Goal: Transaction & Acquisition: Purchase product/service

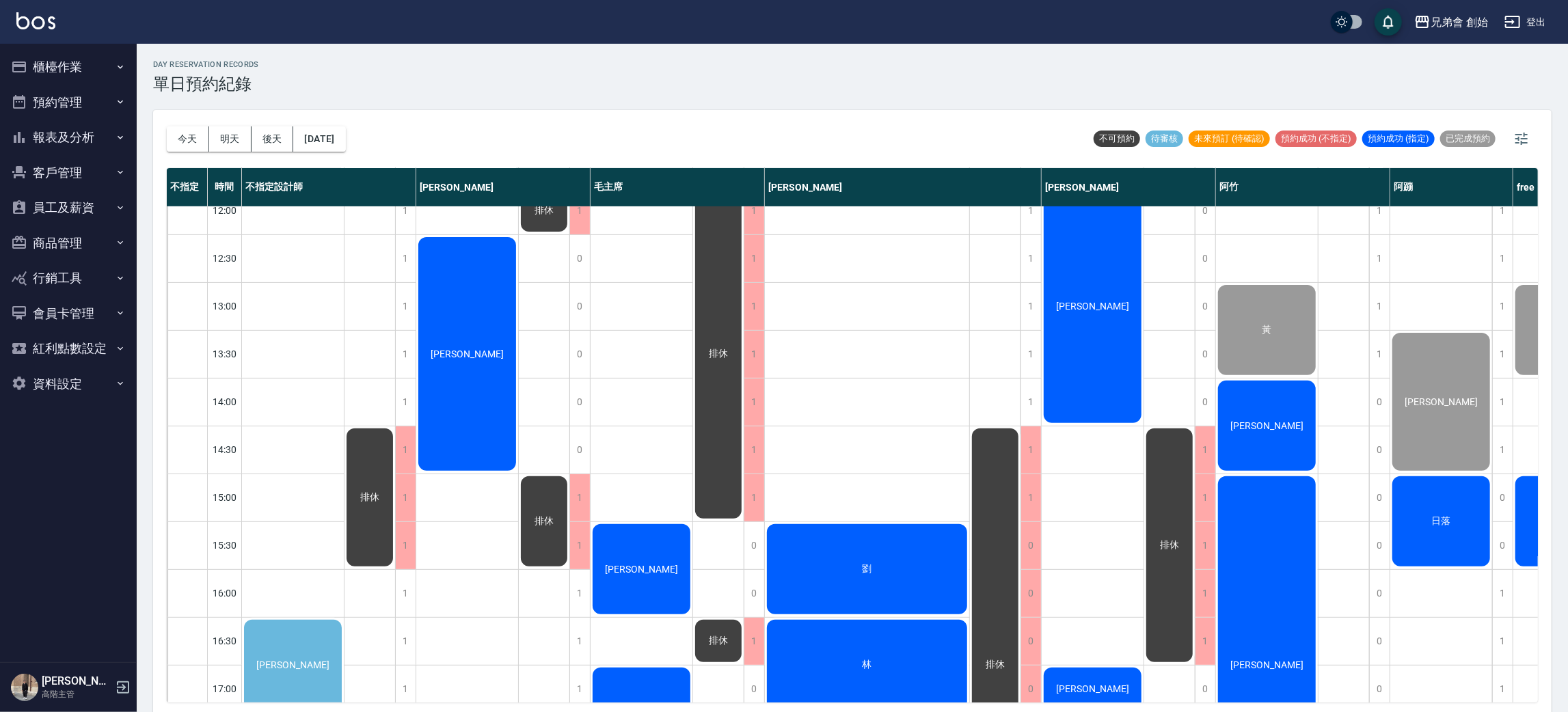
scroll to position [511, 0]
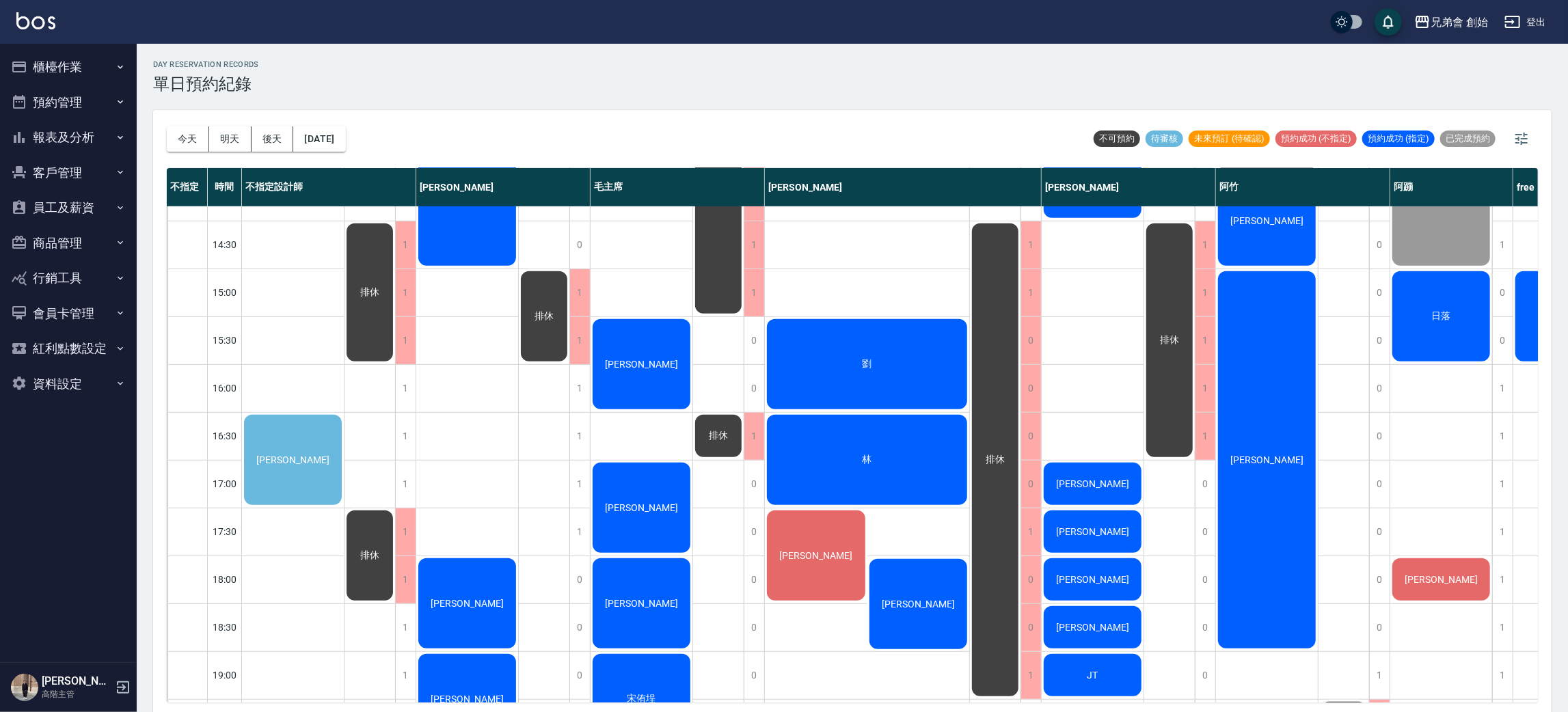
click at [284, 443] on div "李嘉俐" at bounding box center [292, 460] width 102 height 94
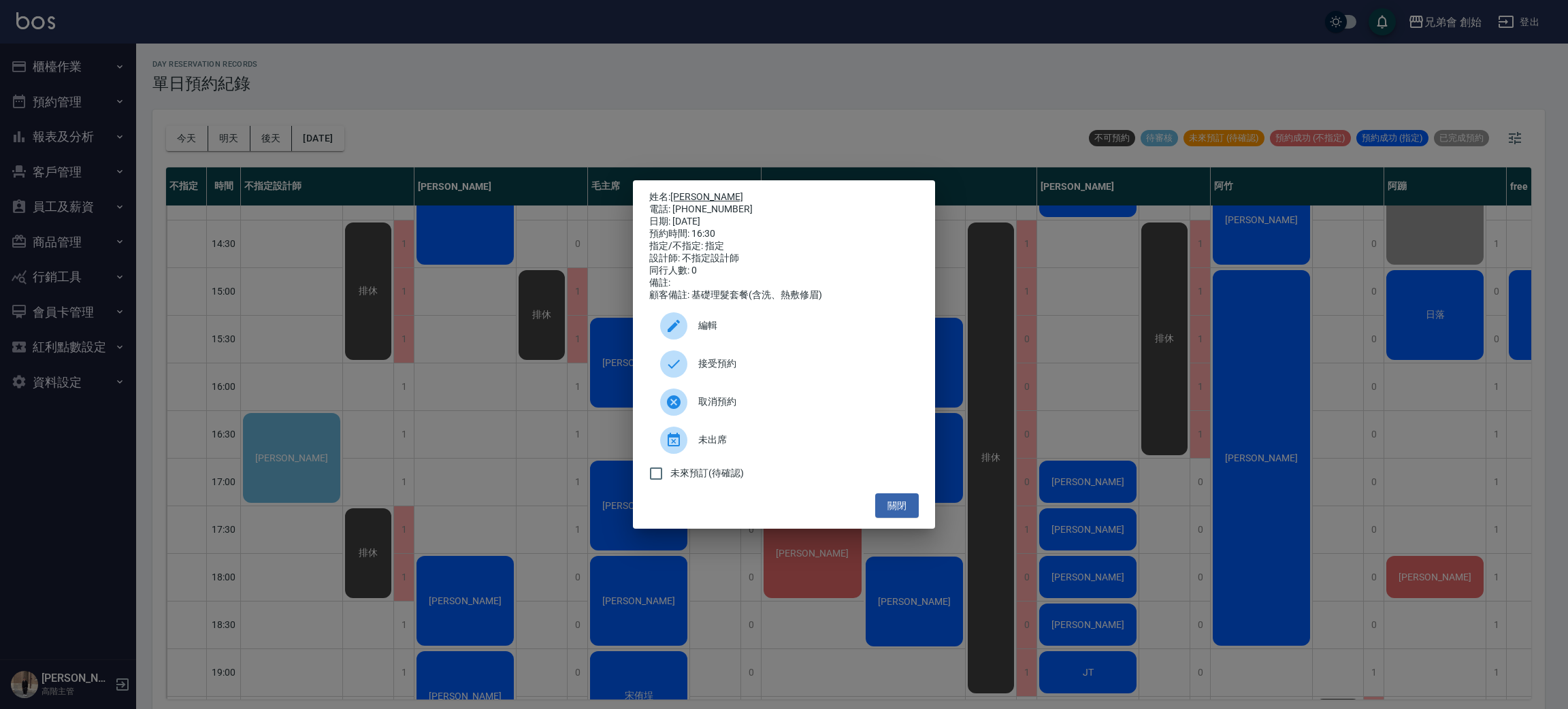
click at [691, 191] on link "李嘉俐" at bounding box center [707, 196] width 73 height 11
click at [427, 65] on div "姓名: 李嘉俐 電話: 0982850499 日期: 2025/08/22 預約時間: 16:30 指定/不指定: 指定 設計師: 不指定設計師 同行人數: …" at bounding box center [784, 354] width 1568 height 709
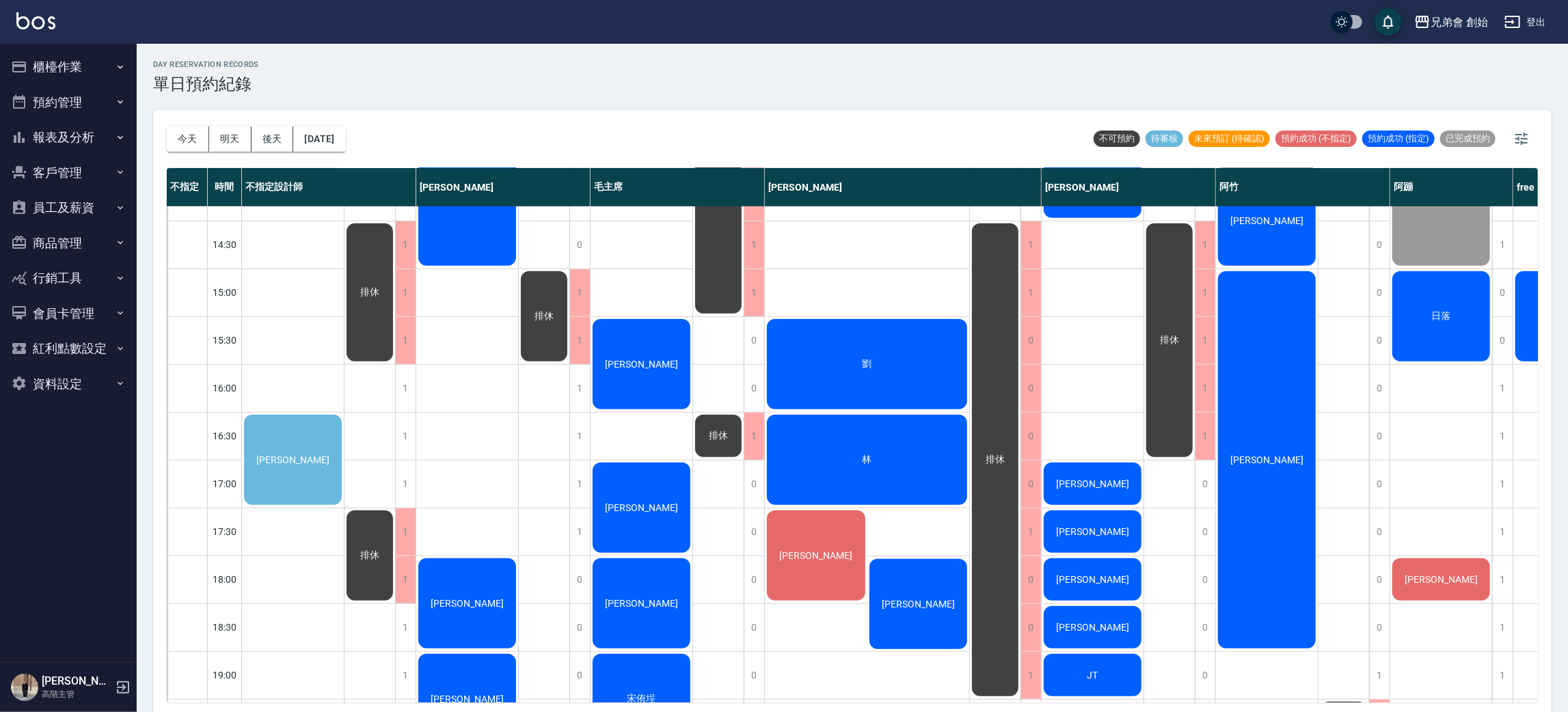
scroll to position [410, 0]
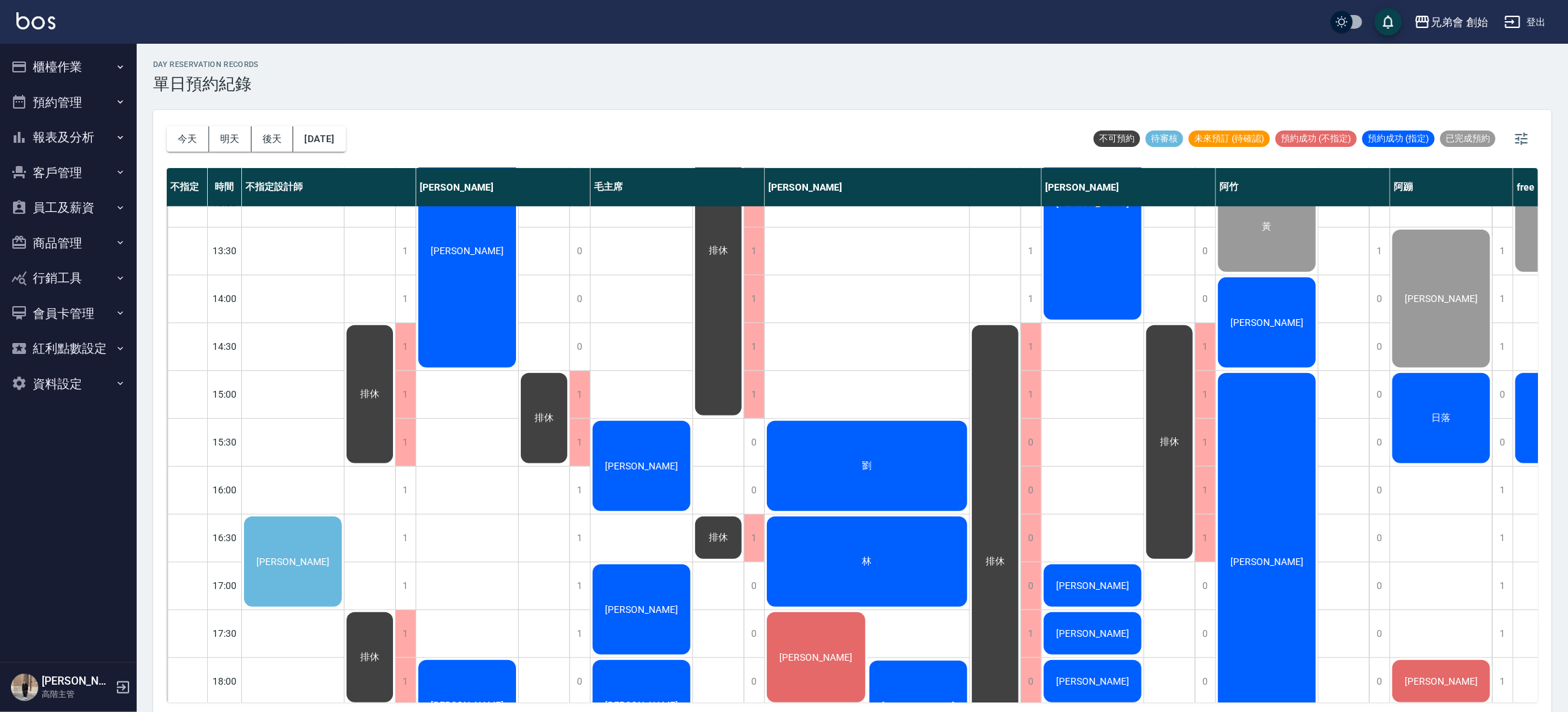
click at [344, 515] on div "莊明翰" at bounding box center [292, 562] width 102 height 94
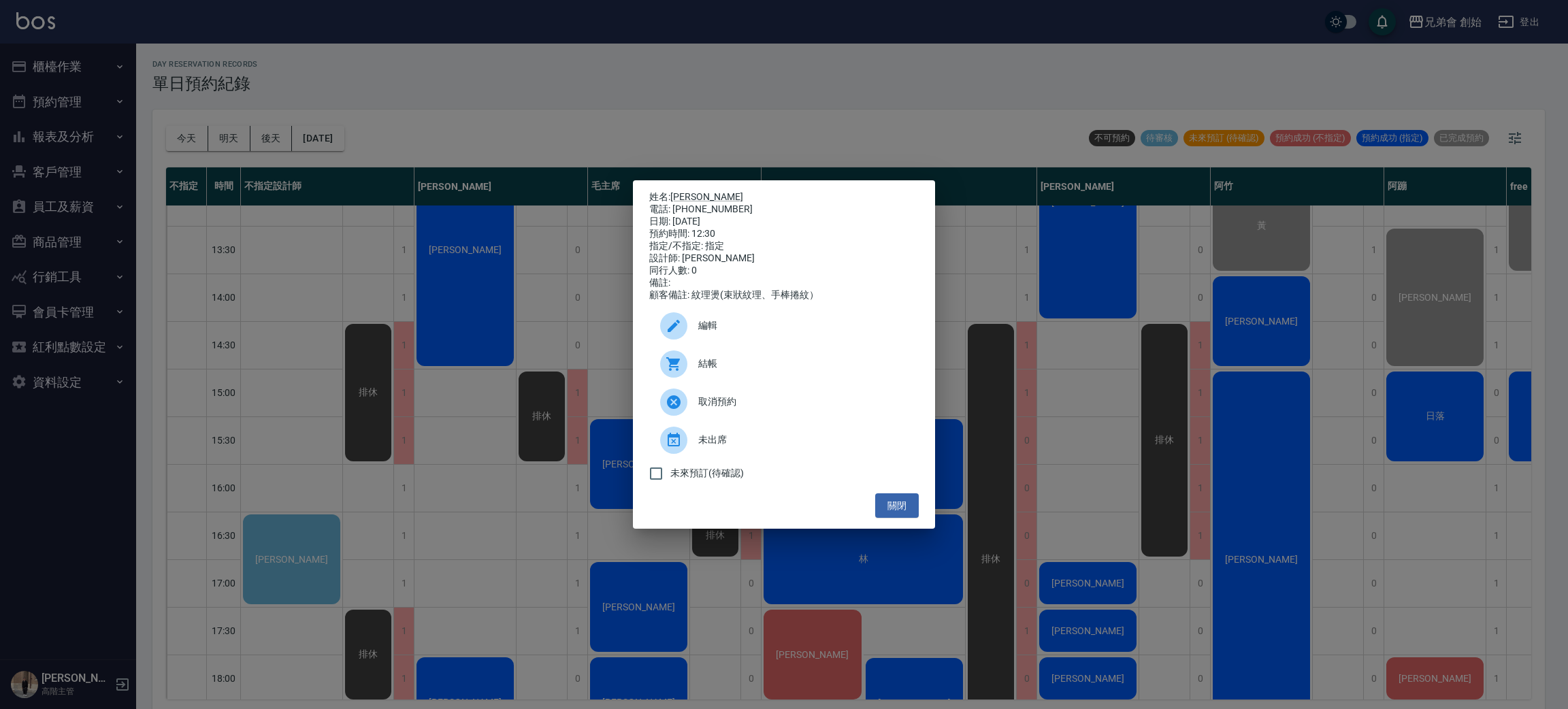
click at [731, 365] on span "結帳" at bounding box center [803, 363] width 210 height 14
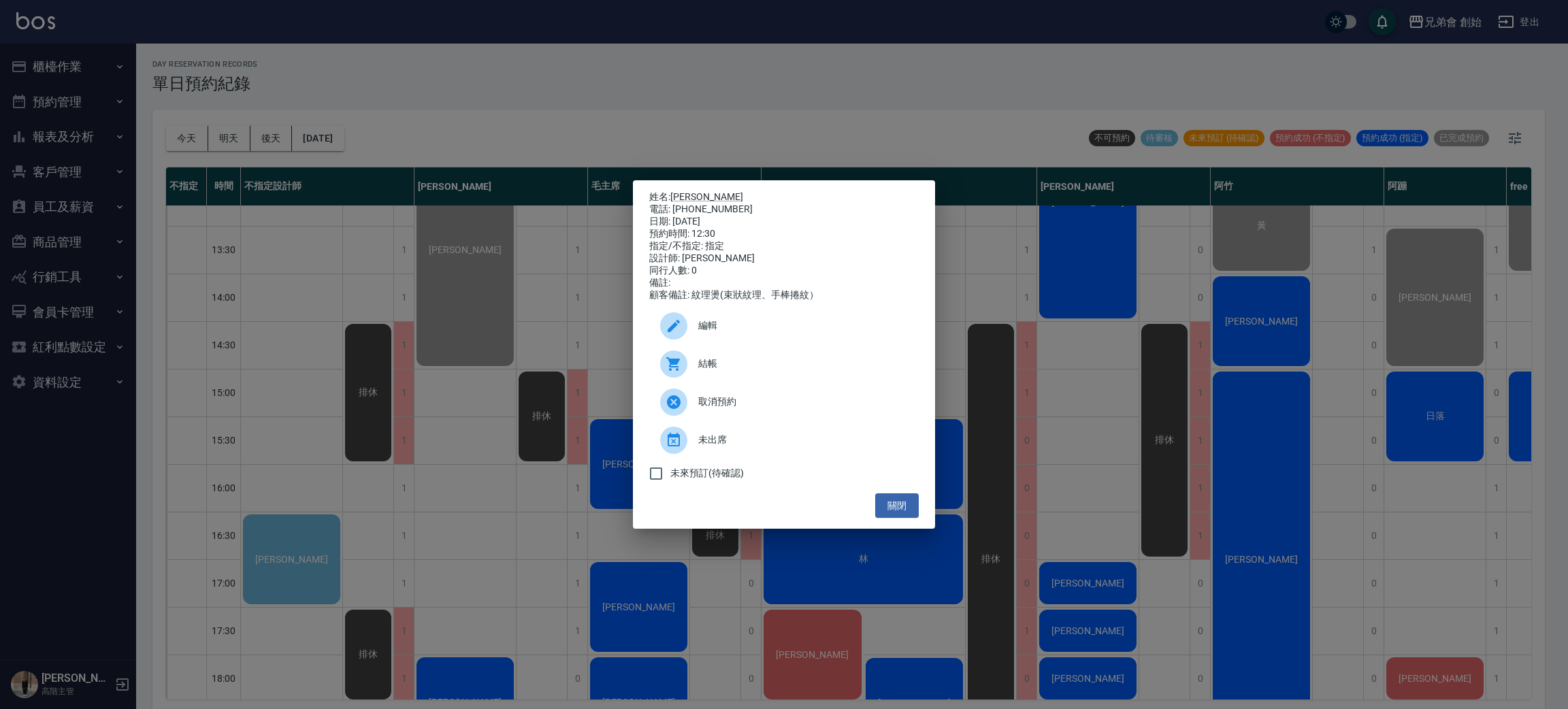
click at [537, 40] on div "姓名: 莊明翰 電話: 0938640923 日期: 2025/08/22 預約時間: 12:30 指定/不指定: 指定 設計師: 威利 同行人數: 0 備註…" at bounding box center [784, 354] width 1568 height 709
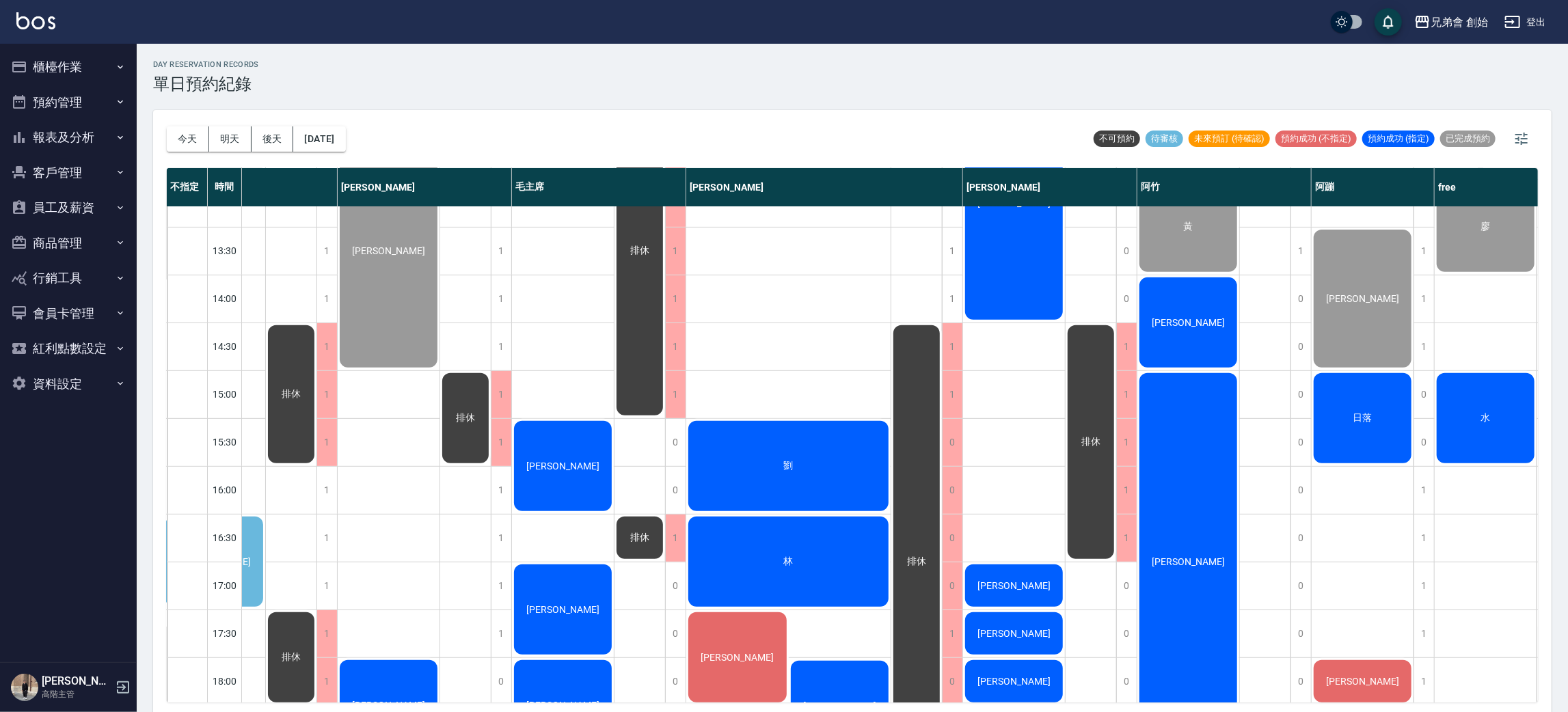
scroll to position [410, 105]
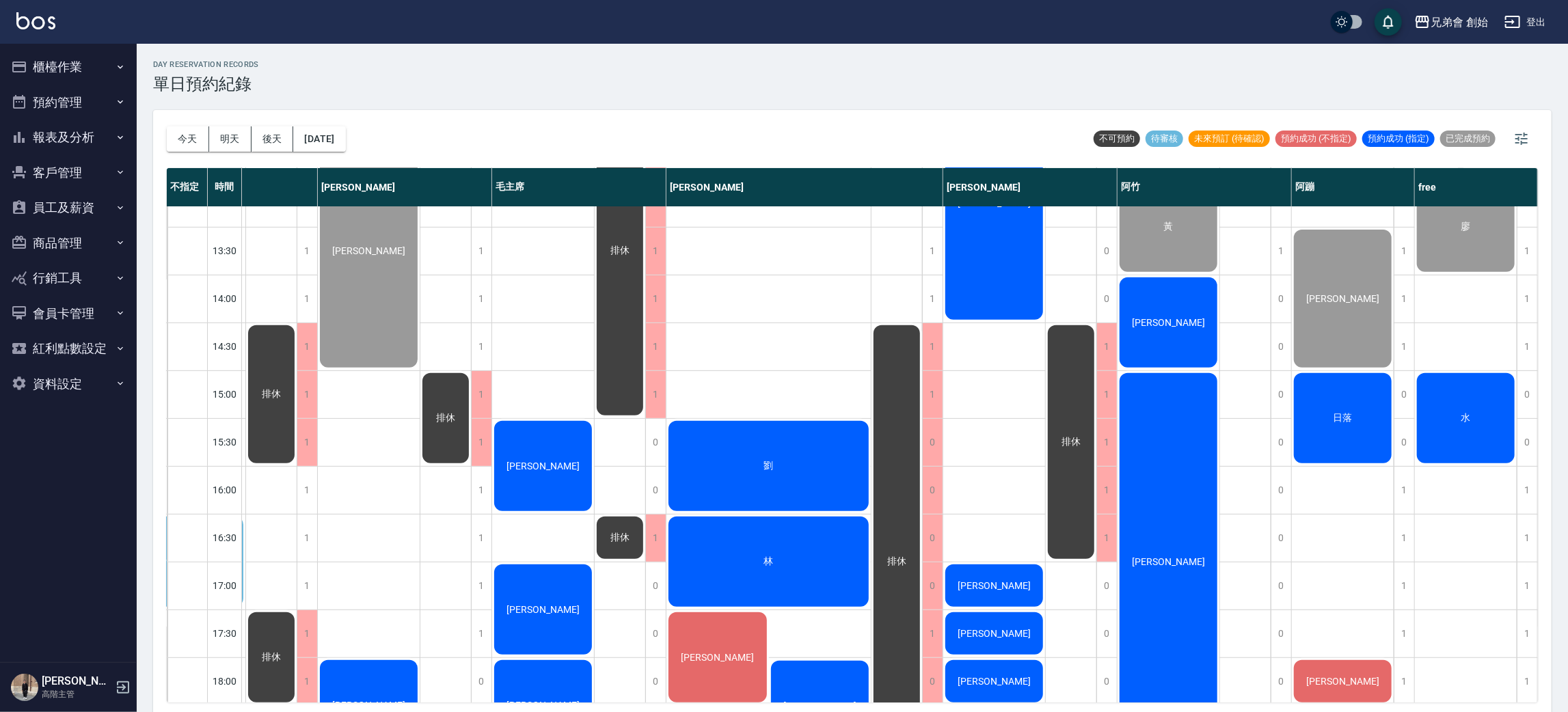
click at [245, 515] on div "劉" at bounding box center [194, 562] width 102 height 94
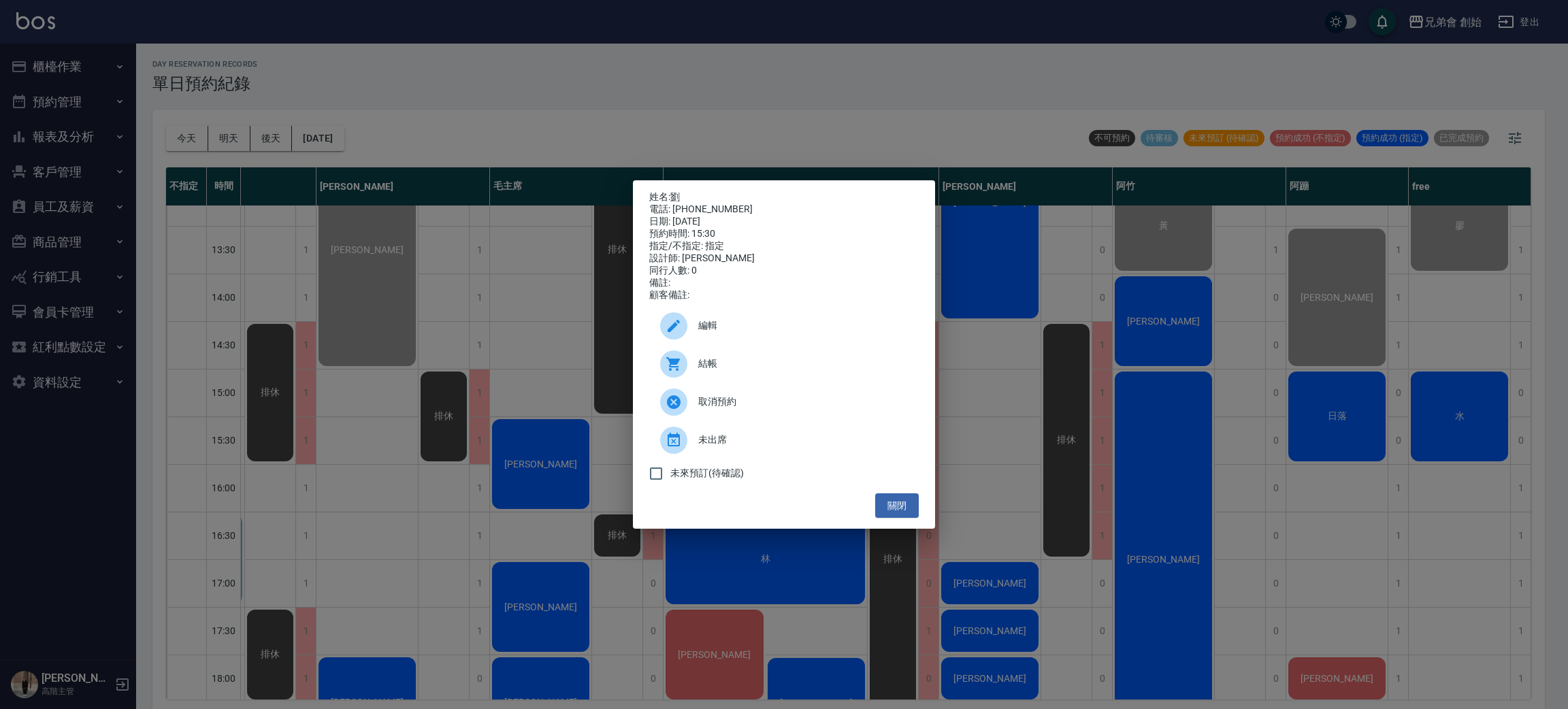
click at [767, 114] on div "姓名: 劉 電話: 0910333105 日期: 2025/08/22 預約時間: 15:30 指定/不指定: 指定 設計師: 歐文 同行人數: 0 備註: …" at bounding box center [784, 354] width 1568 height 709
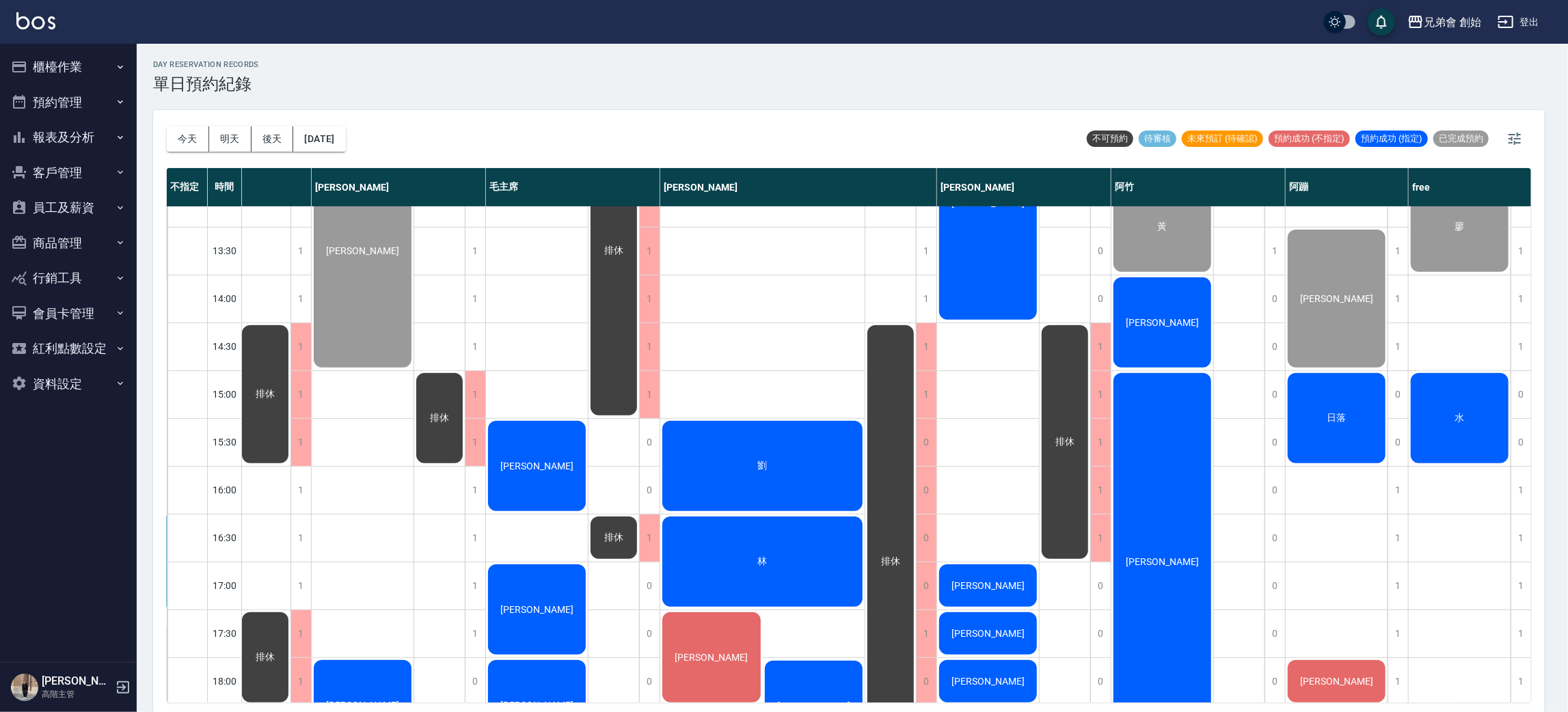
scroll to position [410, 99]
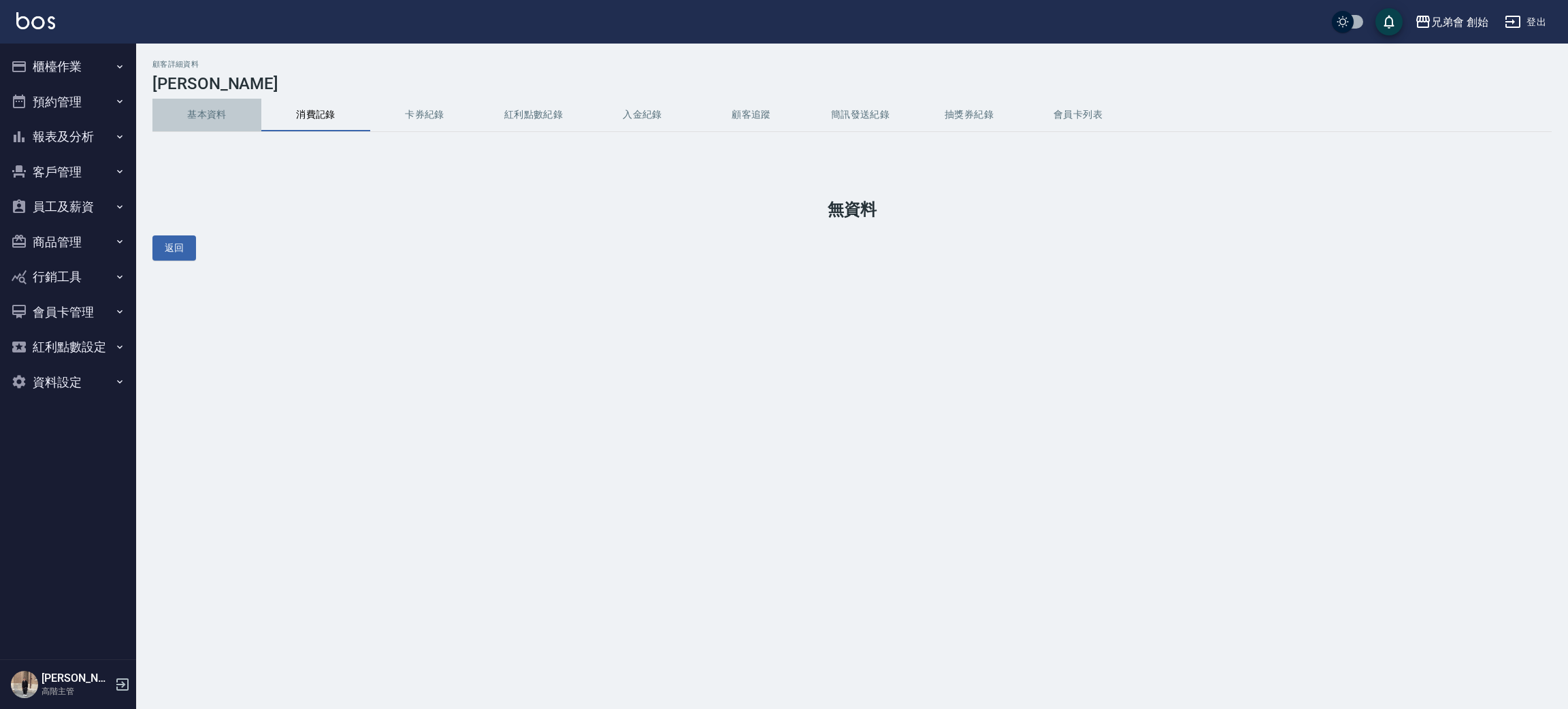
click at [221, 116] on button "基本資料" at bounding box center [206, 115] width 109 height 33
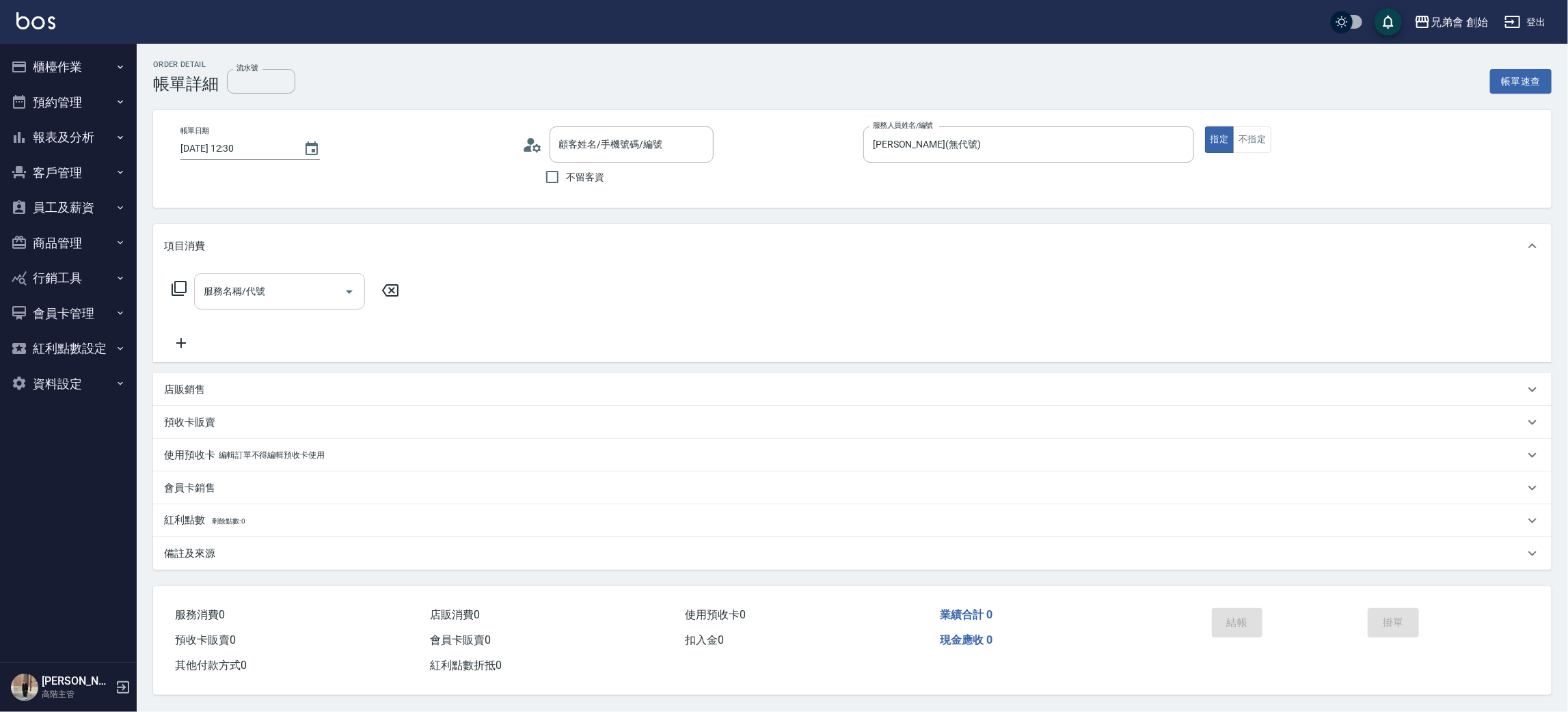
click at [313, 284] on input "服務名稱/代號" at bounding box center [269, 291] width 138 height 24
type input "[PERSON_NAME]/0938640923/null"
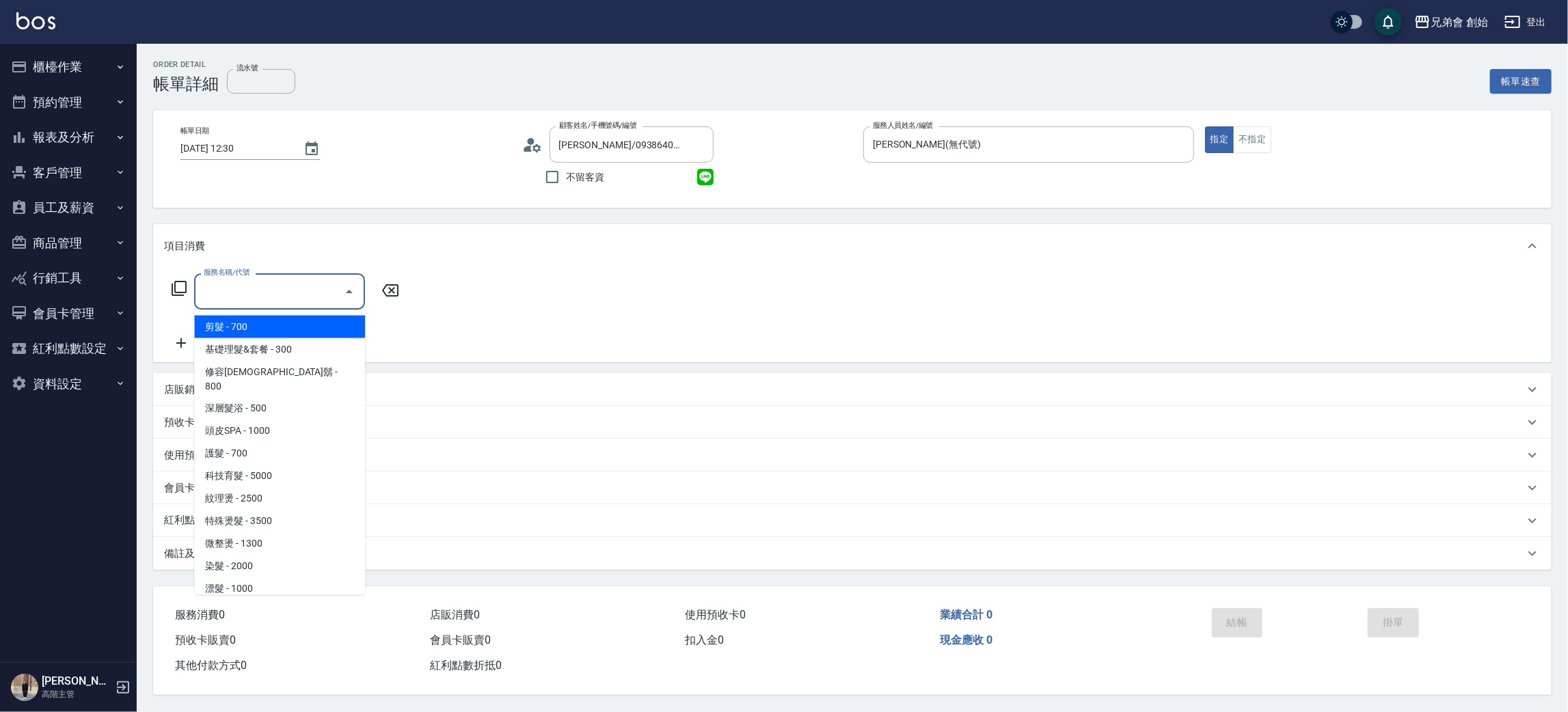
click at [288, 323] on span "剪髮 - 700" at bounding box center [280, 327] width 170 height 22
type input "剪髮(A01)"
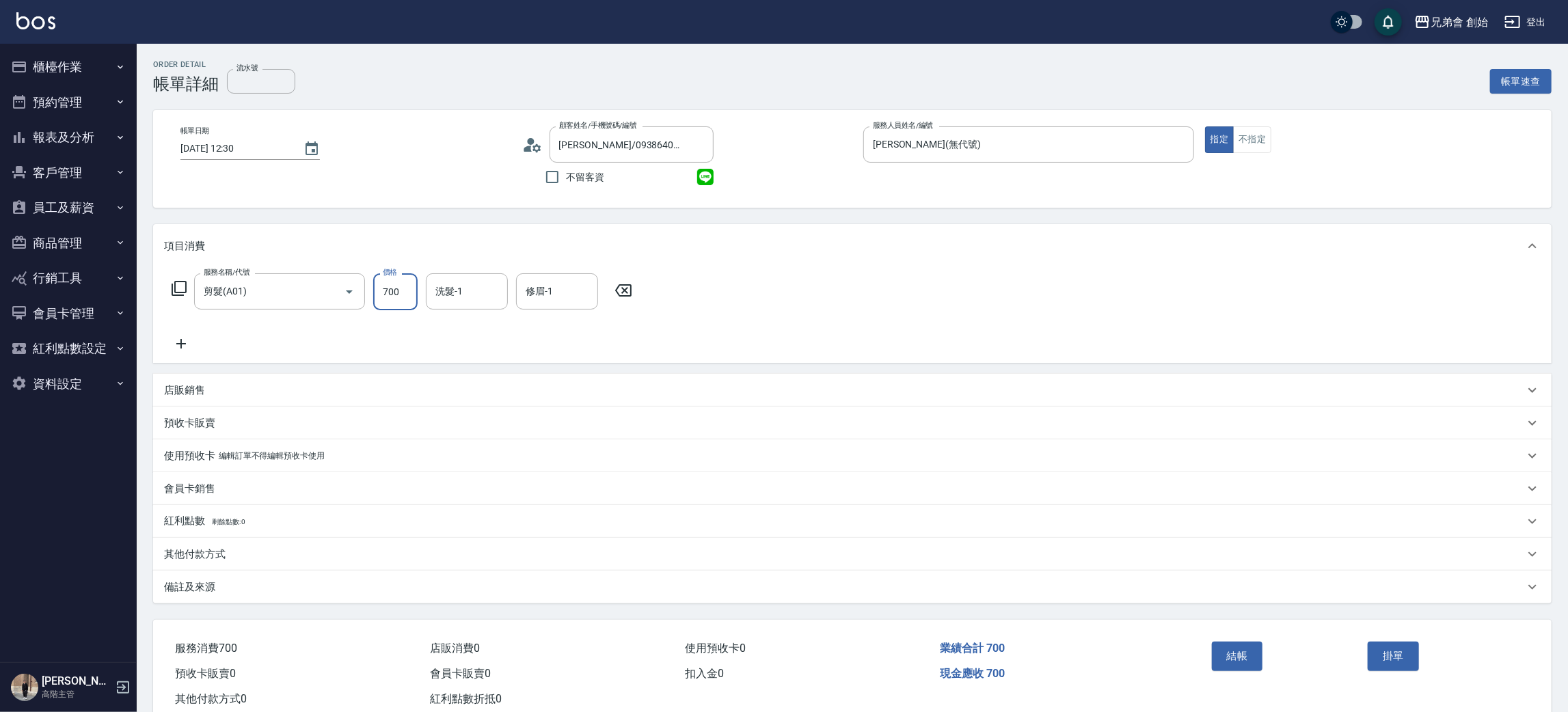
click at [399, 289] on input "700" at bounding box center [395, 292] width 44 height 37
type input "1000"
click at [218, 338] on div "服務名稱/代號 剪髮(A01) 服務名稱/代號 價格 1000 價格 洗髮-1 洗髮-1 修眉-1 修眉-1" at bounding box center [402, 312] width 476 height 79
click at [178, 348] on icon at bounding box center [181, 344] width 34 height 16
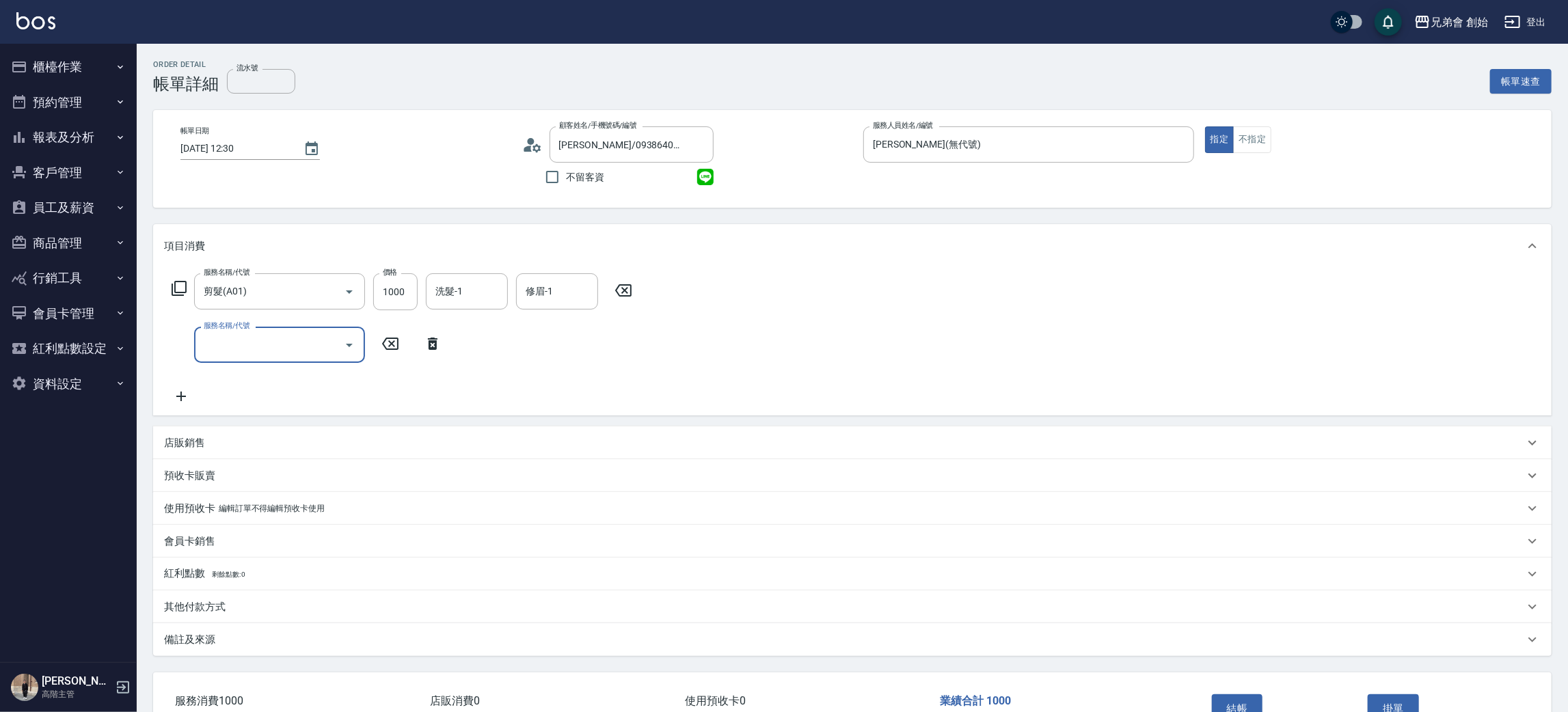
click at [303, 325] on div "服務名稱/代號 剪髮(A01) 服務名稱/代號 價格 1000 價格 洗髮-1 洗髮-1 修眉-1 修眉-1 服務名稱/代號 服務名稱/代號" at bounding box center [402, 339] width 476 height 131
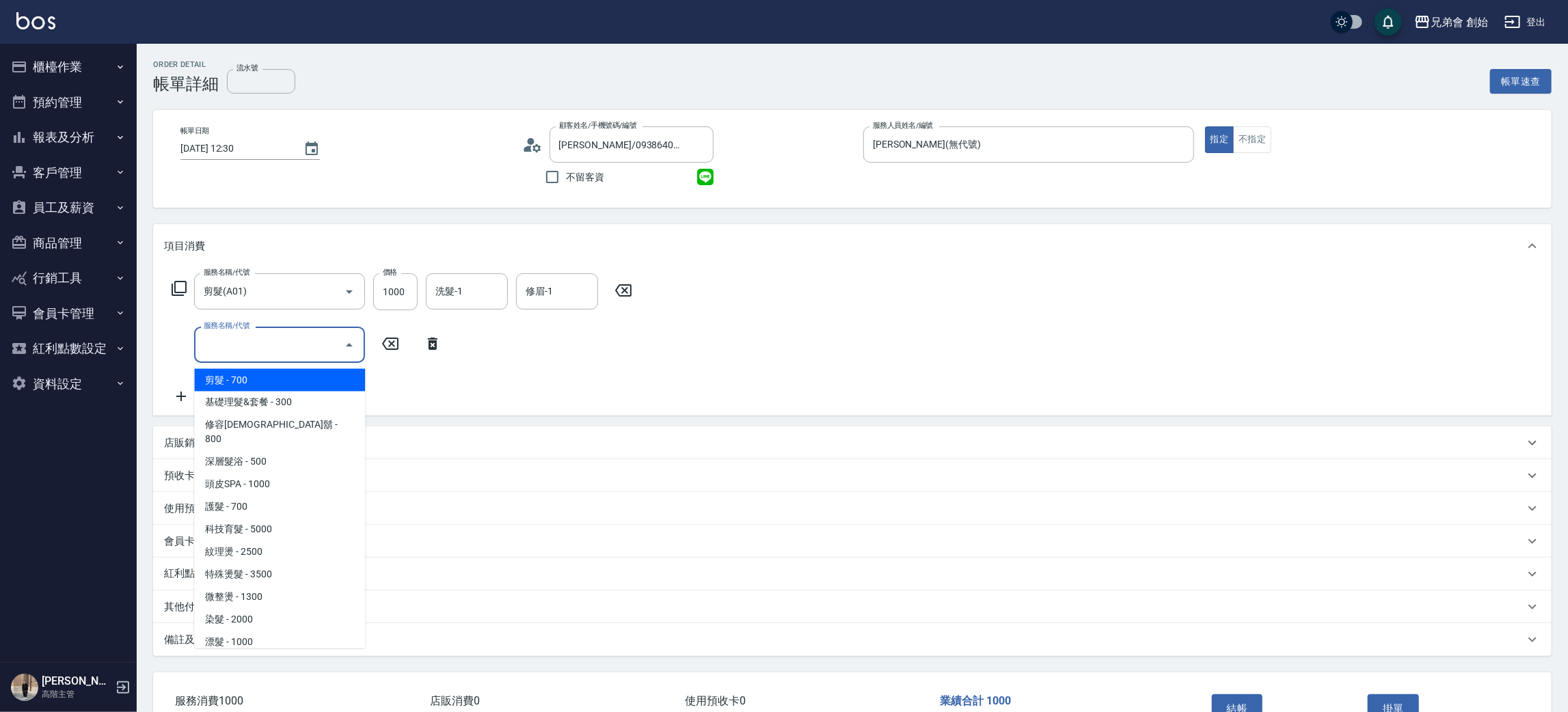
click at [305, 336] on input "服務名稱/代號" at bounding box center [269, 344] width 138 height 24
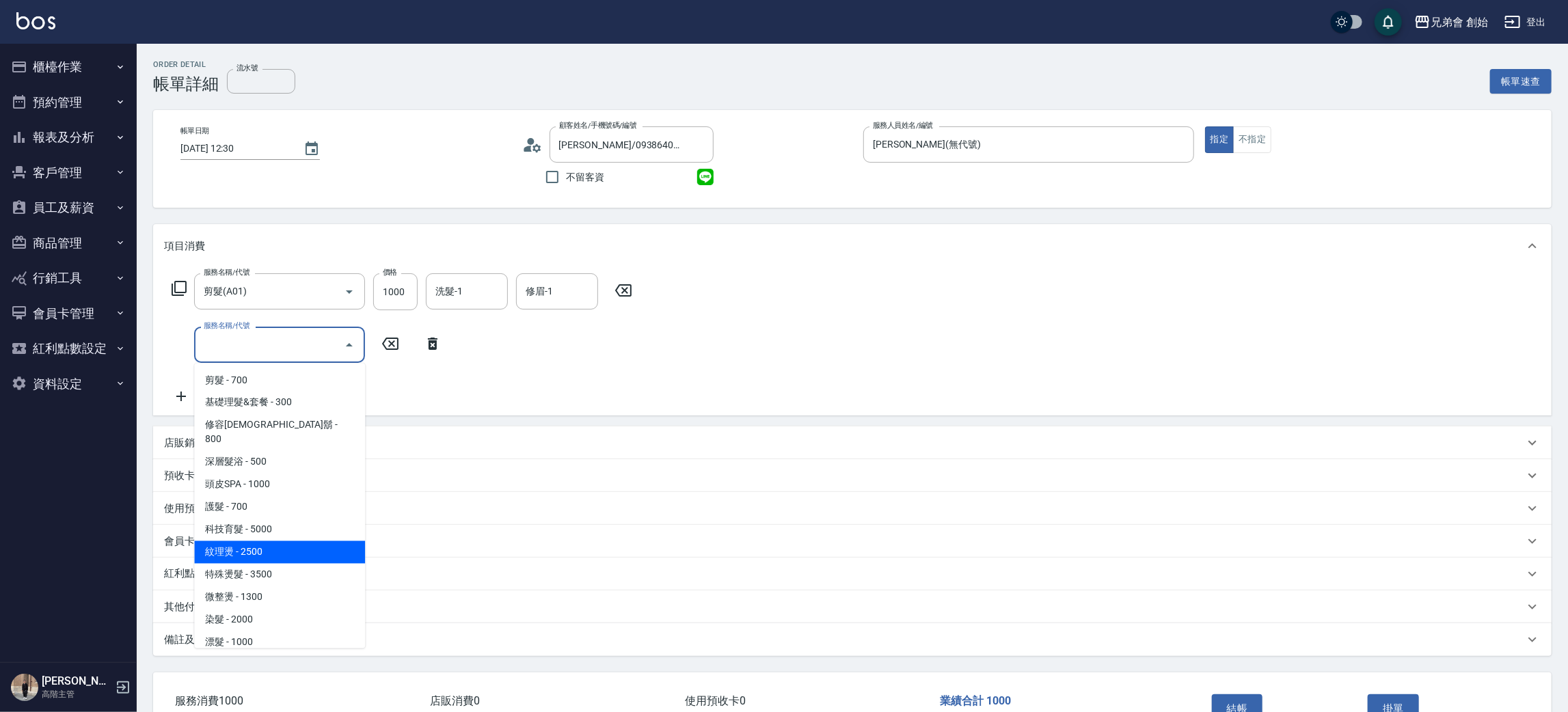
click at [316, 542] on span "紋理燙 - 2500" at bounding box center [280, 552] width 170 height 22
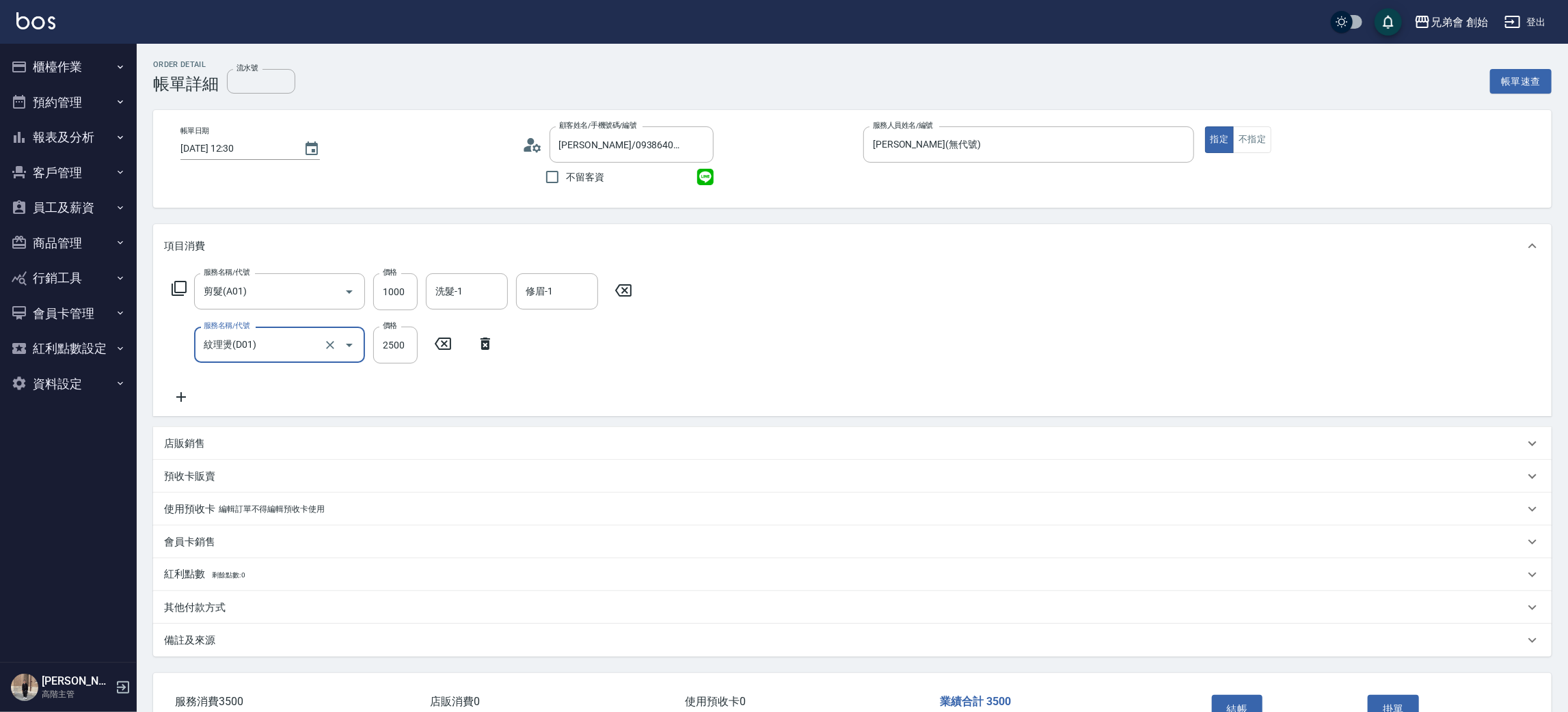
type input "紋理燙(D01)"
click at [985, 273] on div "服務名稱/代號 剪髮(A01) 服務名稱/代號 價格 1000 價格 洗髮-1 洗髮-1 修眉-1 修眉-1 服務名稱/代號 紋理燙(D01) 服務名稱/代號…" at bounding box center [851, 342] width 1398 height 148
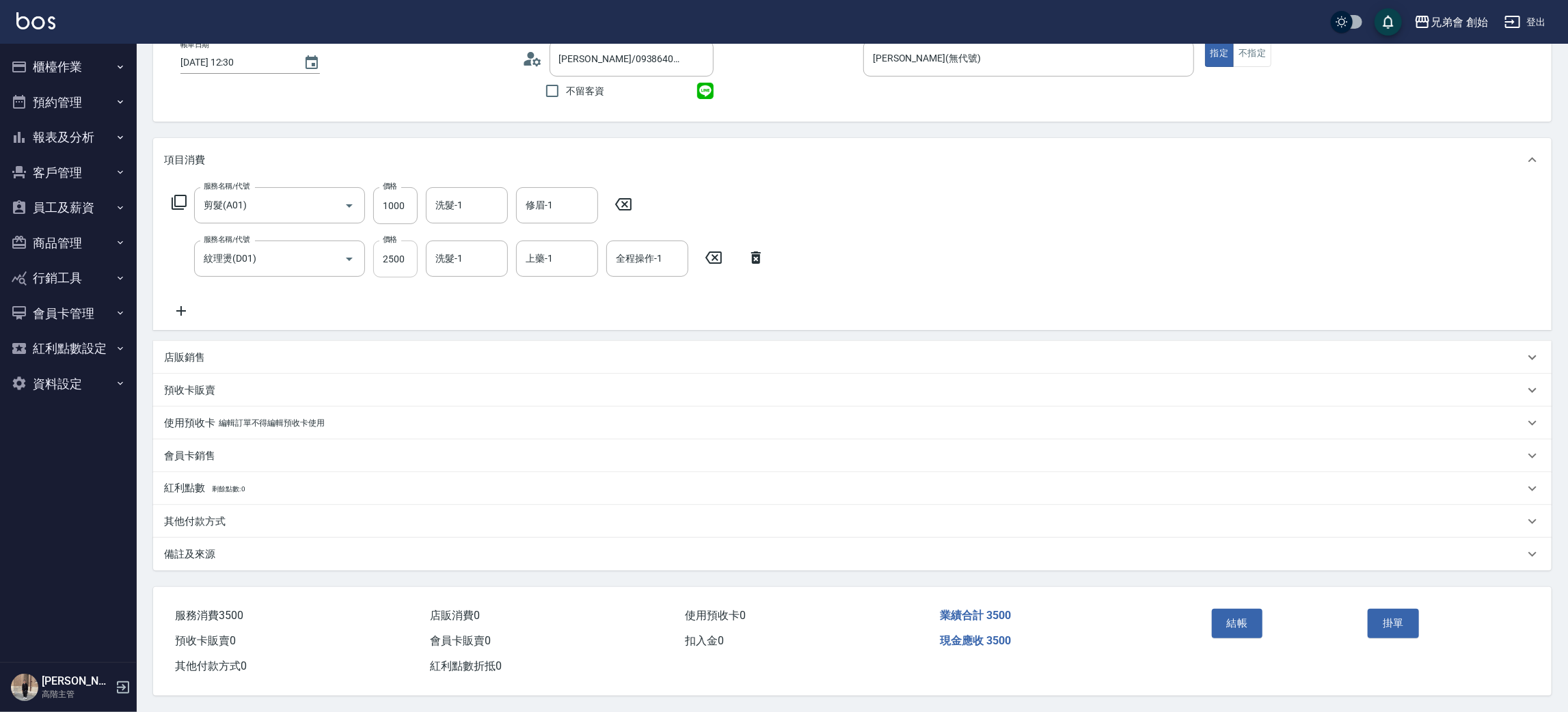
click at [391, 257] on input "2500" at bounding box center [395, 259] width 44 height 37
type input "2200"
drag, startPoint x: 1018, startPoint y: 237, endPoint x: 964, endPoint y: 224, distance: 55.5
click at [1018, 232] on div "服務名稱/代號 剪髮(A01) 服務名稱/代號 價格 1000 價格 洗髮-1 洗髮-1 修眉-1 修眉-1 服務名稱/代號 紋理燙(D01) 服務名稱/代號…" at bounding box center [851, 256] width 1398 height 148
click at [972, 248] on div "服務名稱/代號 剪髮(A01) 服務名稱/代號 價格 1000 價格 洗髮-1 洗髮-1 修眉-1 修眉-1 服務名稱/代號 紋理燙(D01) 服務名稱/代號…" at bounding box center [851, 256] width 1398 height 148
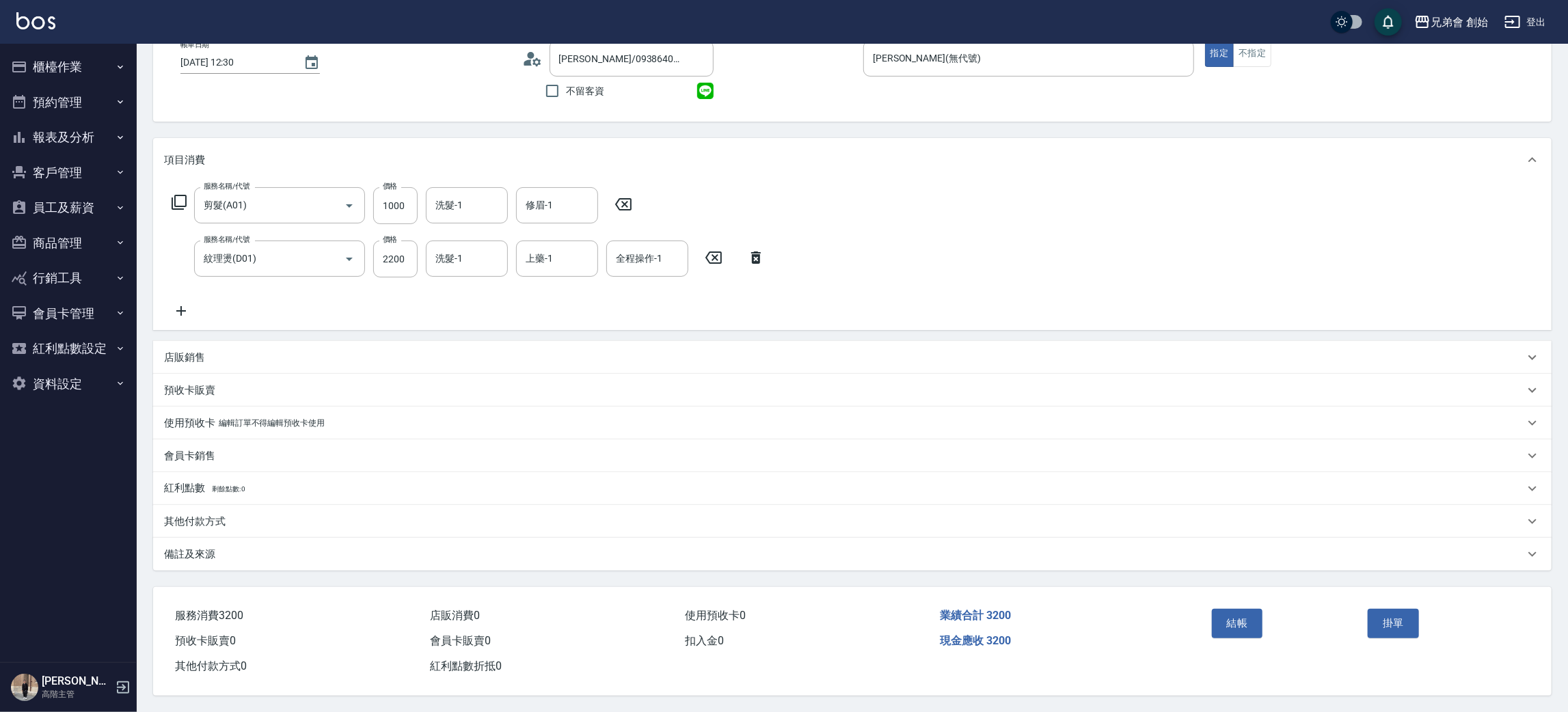
click at [1204, 251] on div "服務名稱/代號 剪髮(A01) 服務名稱/代號 價格 1000 價格 洗髮-1 洗髮-1 修眉-1 修眉-1 服務名稱/代號 紋理燙(D01) 服務名稱/代號…" at bounding box center [851, 256] width 1398 height 148
click at [1105, 257] on div "服務名稱/代號 剪髮(A01) 服務名稱/代號 價格 1000 價格 洗髮-1 洗髮-1 修眉-1 修眉-1 服務名稱/代號 紋理燙(D01) 服務名稱/代號…" at bounding box center [851, 256] width 1398 height 148
click at [179, 303] on icon at bounding box center [181, 311] width 34 height 16
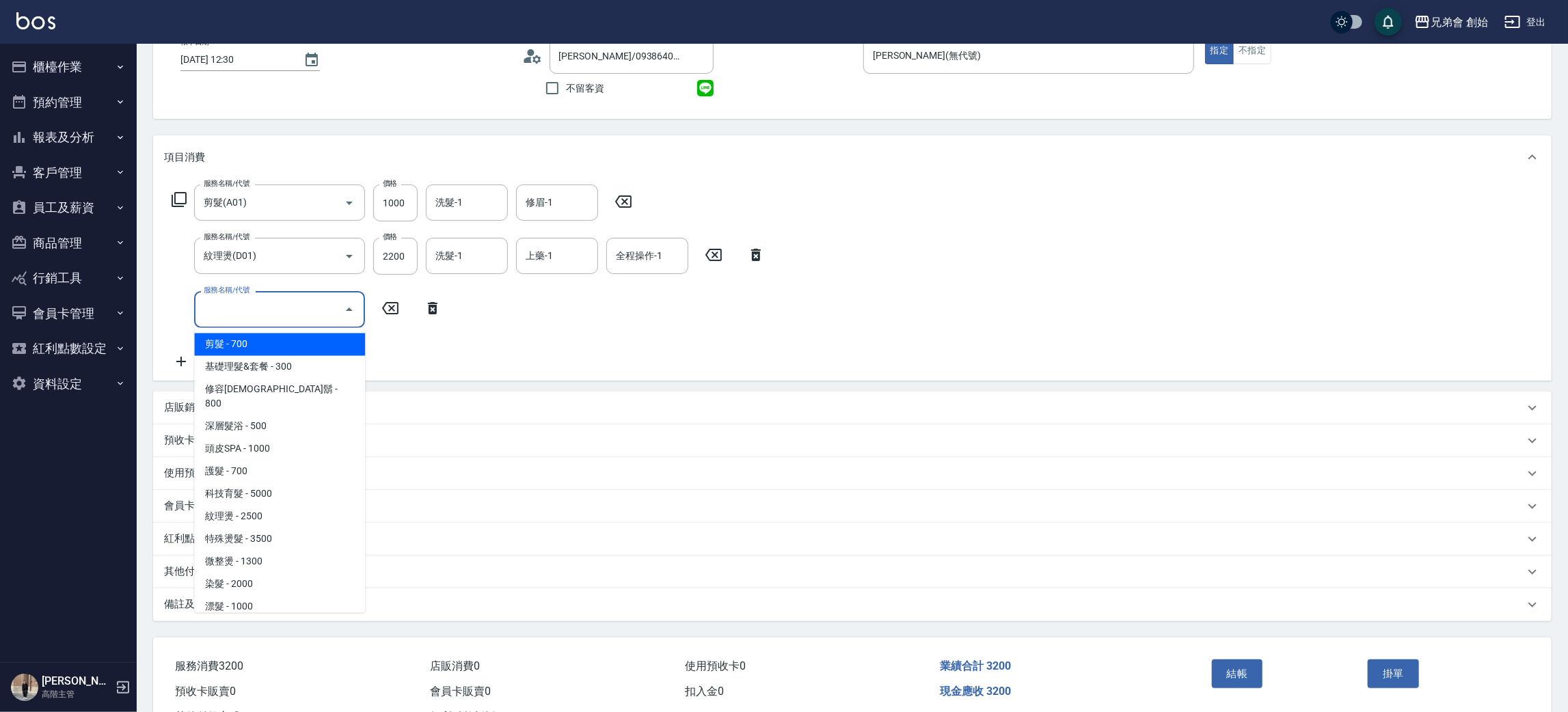
click at [284, 301] on input "服務名稱/代號" at bounding box center [269, 309] width 138 height 24
click at [296, 339] on span "剪髮 - 700" at bounding box center [280, 344] width 170 height 22
type input "剪髮(A01)"
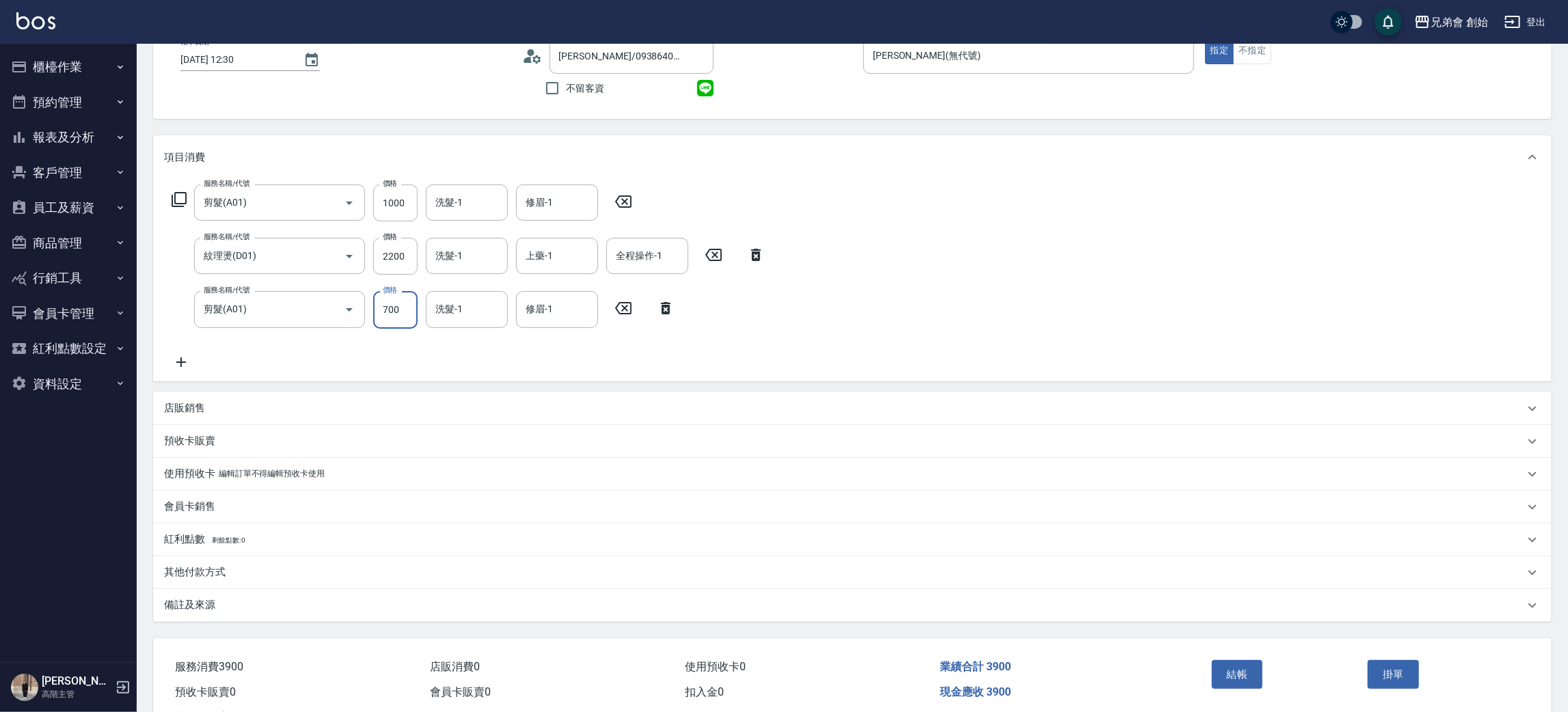
click at [416, 297] on input "700" at bounding box center [395, 310] width 44 height 37
click at [389, 199] on input "1000" at bounding box center [395, 203] width 44 height 37
type input "700"
click at [1032, 245] on div "服務名稱/代號 剪髮(A01) 服務名稱/代號 價格 700 價格 洗髮-1 洗髮-1 修眉-1 修眉-1 服務名稱/代號 紋理燙(D01) 服務名稱/代號 …" at bounding box center [851, 280] width 1398 height 202
click at [402, 304] on input "700" at bounding box center [395, 310] width 44 height 37
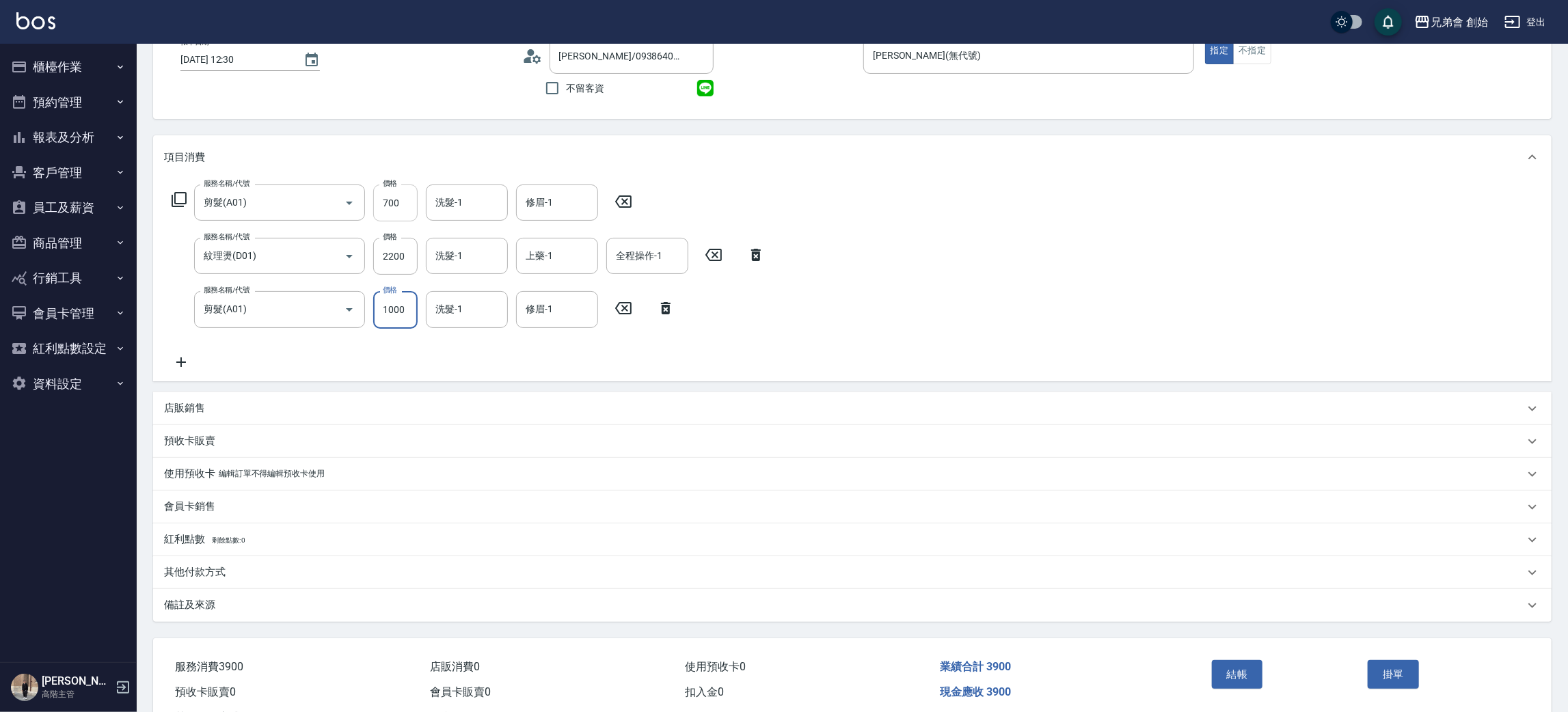
type input "1000"
click at [400, 199] on input "700" at bounding box center [395, 203] width 44 height 37
type input "1000"
drag, startPoint x: 1122, startPoint y: 268, endPoint x: 1114, endPoint y: 254, distance: 16.1
click at [1124, 265] on div "服務名稱/代號 剪髮(A01) 服務名稱/代號 價格 1000 價格 洗髮-1 洗髮-1 修眉-1 修眉-1 服務名稱/代號 紋理燙(D01) 服務名稱/代號…" at bounding box center [851, 280] width 1398 height 202
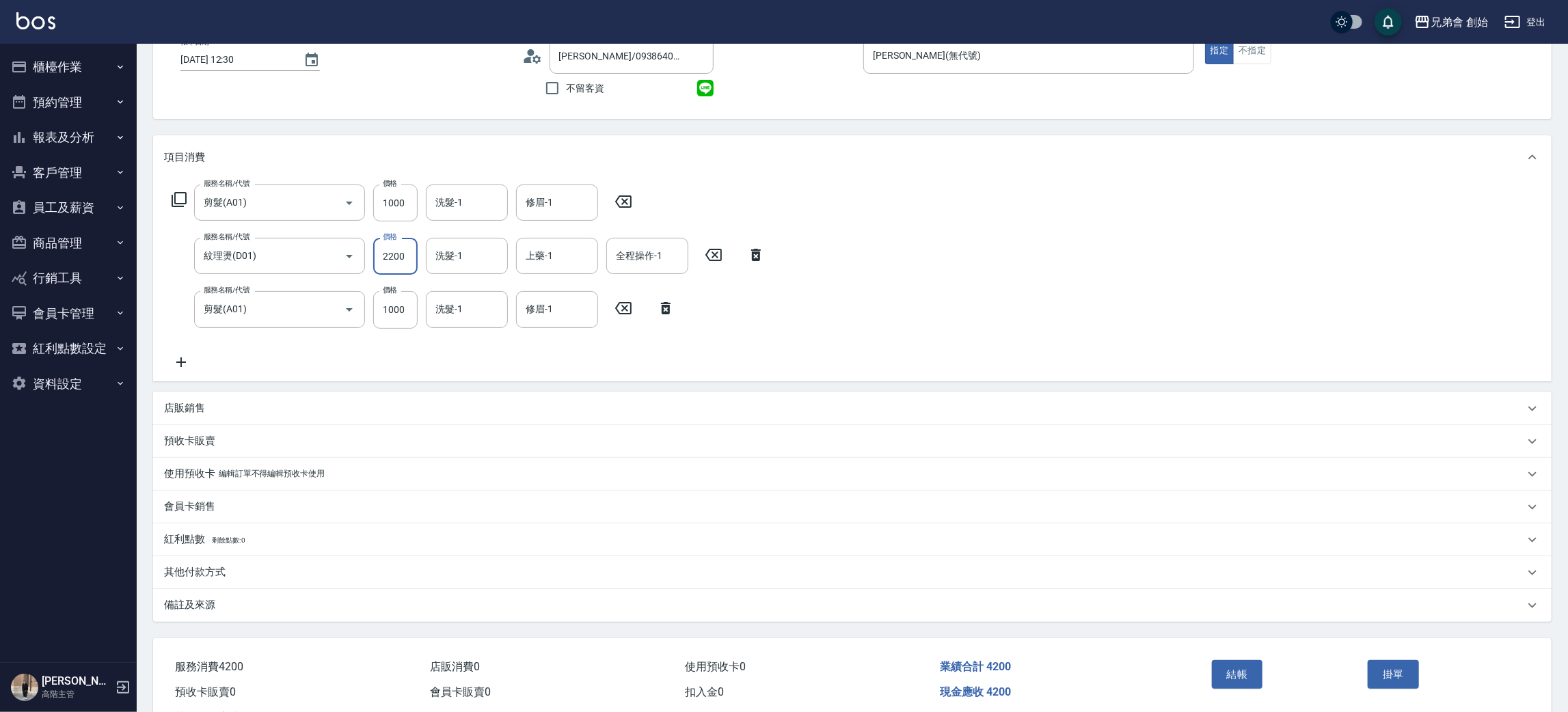
click at [399, 250] on input "2200" at bounding box center [395, 257] width 44 height 37
type input "1200"
drag, startPoint x: 1037, startPoint y: 314, endPoint x: 1002, endPoint y: 319, distance: 35.4
click at [1041, 310] on div "服務名稱/代號 剪髮(A01) 服務名稱/代號 價格 1000 價格 洗髮-1 洗髮-1 修眉-1 修眉-1 服務名稱/代號 紋理燙(D01) 服務名稱/代號…" at bounding box center [851, 280] width 1398 height 202
click at [1034, 284] on div "服務名稱/代號 剪髮(A01) 服務名稱/代號 價格 1000 價格 洗髮-1 洗髮-1 修眉-1 修眉-1 服務名稱/代號 紋理燙(D01) 服務名稱/代號…" at bounding box center [851, 280] width 1398 height 202
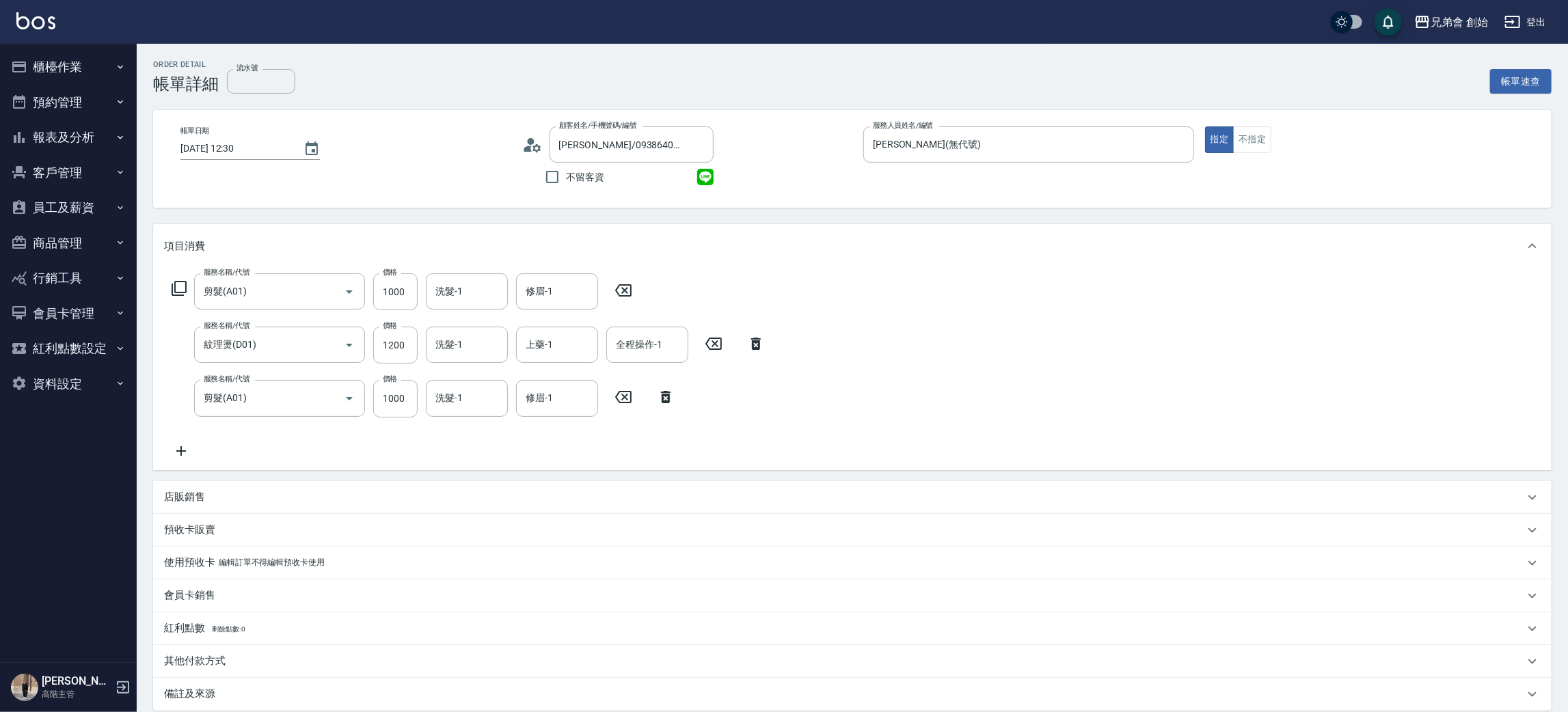
scroll to position [142, 0]
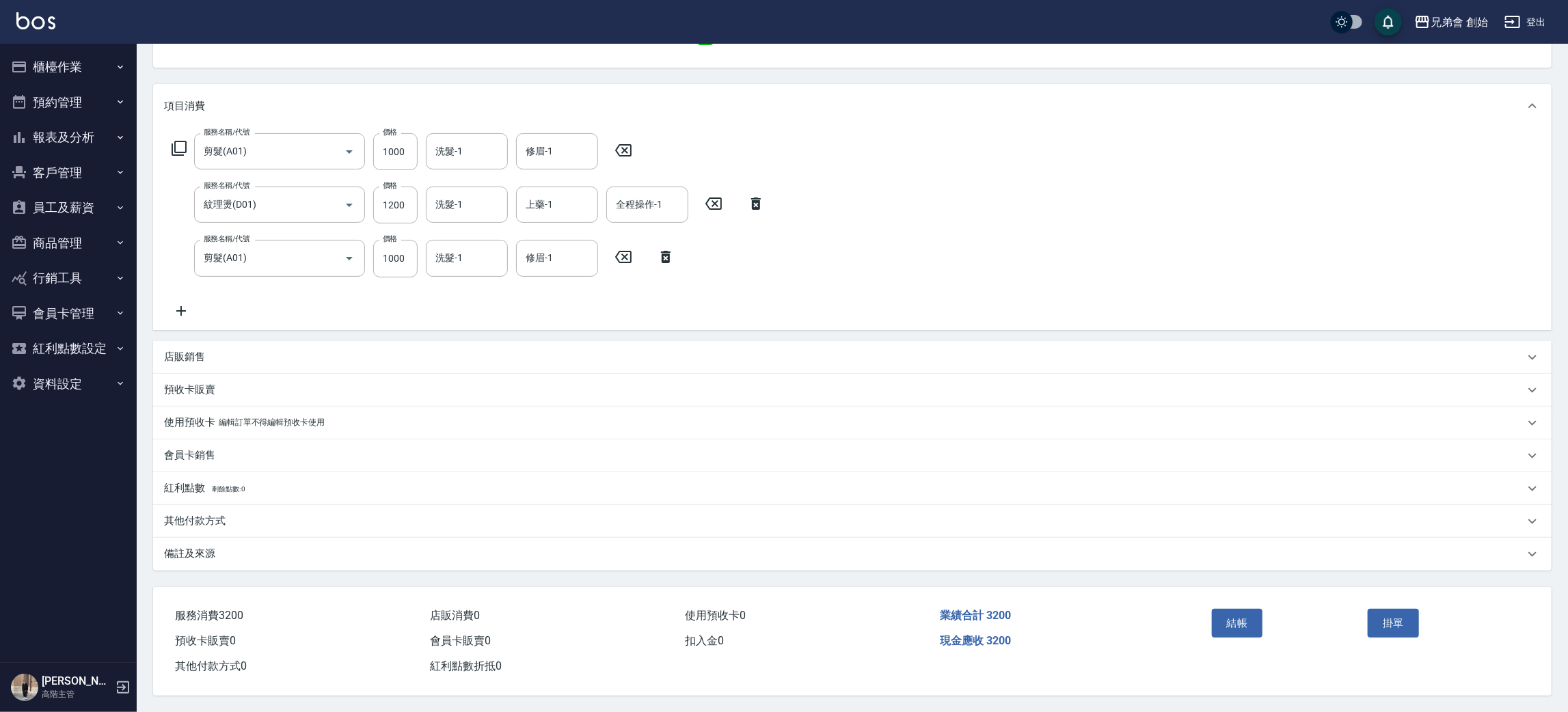
click at [1136, 244] on div "服務名稱/代號 剪髮(A01) 服務名稱/代號 價格 1000 價格 洗髮-1 洗髮-1 修眉-1 修眉-1 服務名稱/代號 紋理燙(D01) 服務名稱/代號…" at bounding box center [851, 228] width 1398 height 202
click at [1078, 647] on div "現金應收 3200" at bounding box center [1061, 641] width 255 height 25
click at [1233, 618] on button "結帳" at bounding box center [1238, 623] width 51 height 28
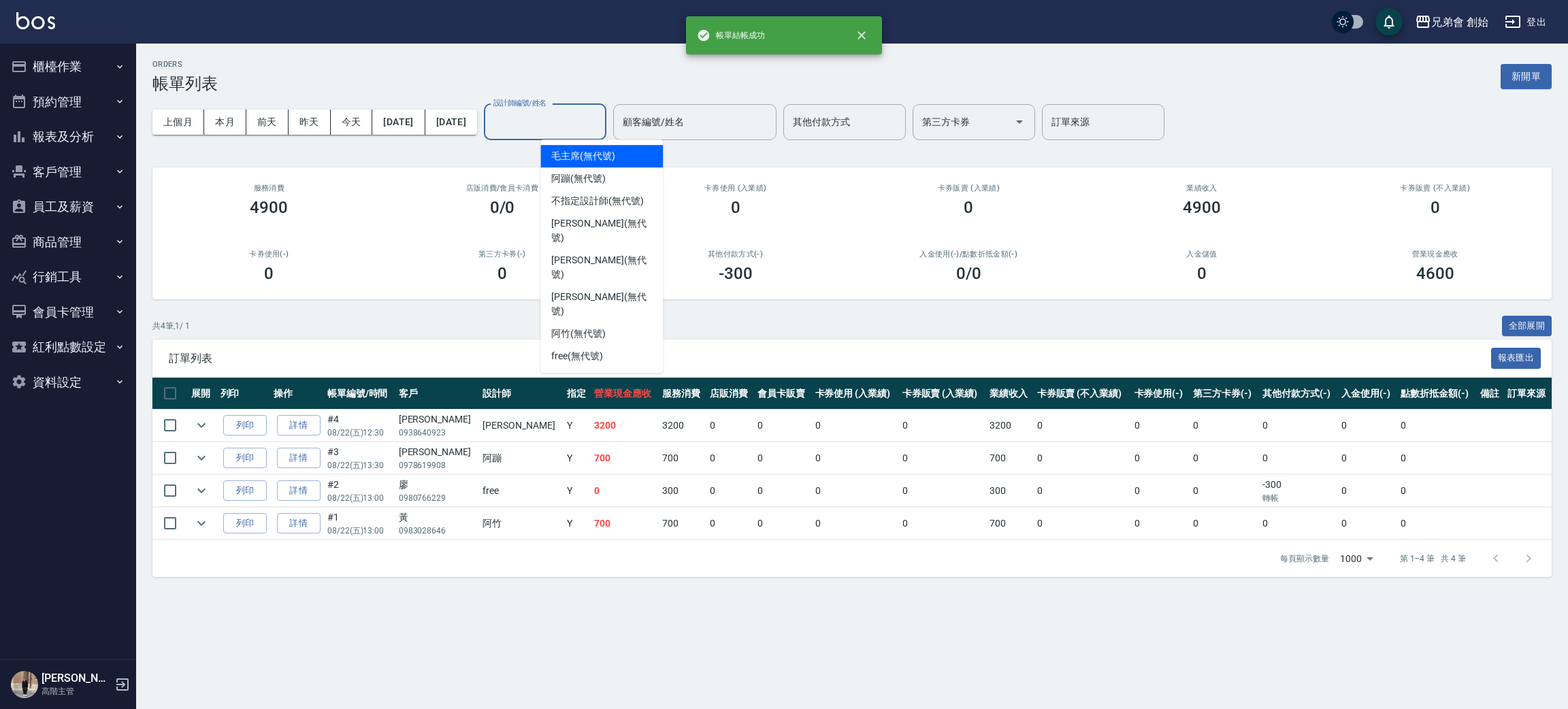
click at [600, 119] on input "設計師編號/姓名" at bounding box center [545, 122] width 111 height 24
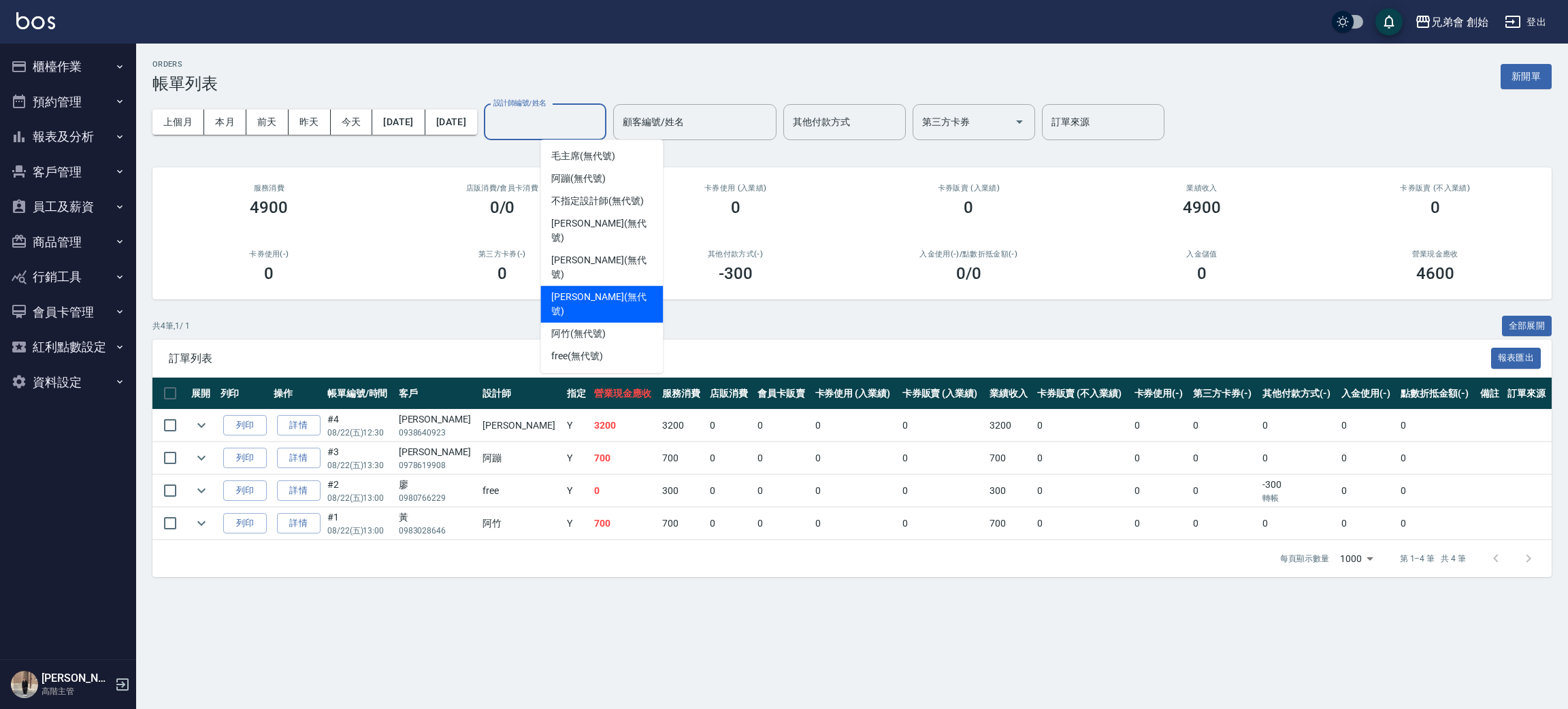
click at [608, 286] on div "威利 (無代號)" at bounding box center [601, 304] width 123 height 37
type input "威利(無代號)"
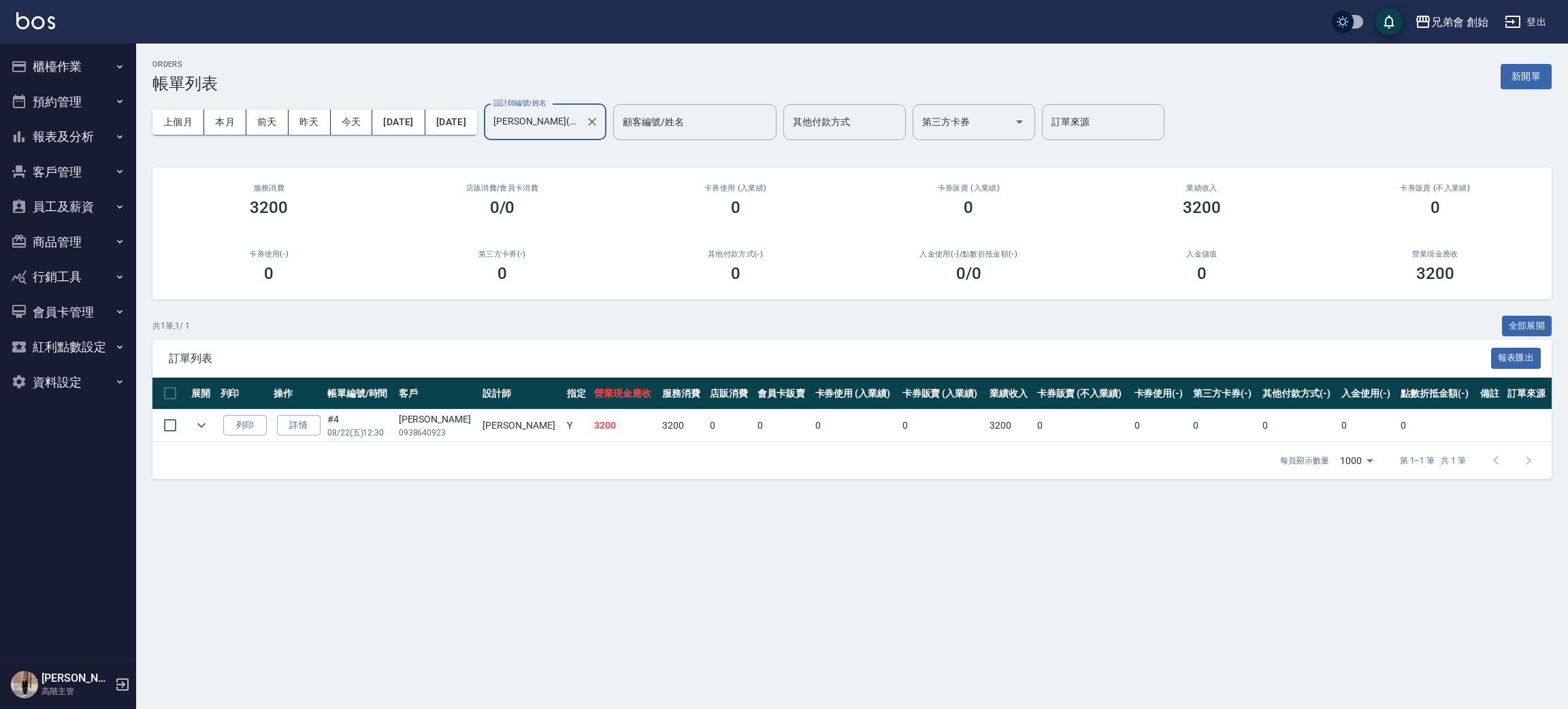
click at [223, 134] on div "上個月 本月 前天 昨天 今天 2025/08/22 2025/08/22 設計師編號/姓名 威利(無代號) 設計師編號/姓名 顧客編號/姓名 顧客編號/姓名…" at bounding box center [852, 121] width 1399 height 57
drag, startPoint x: 236, startPoint y: 120, endPoint x: 264, endPoint y: 105, distance: 31.8
click at [236, 123] on button "本月" at bounding box center [226, 122] width 42 height 25
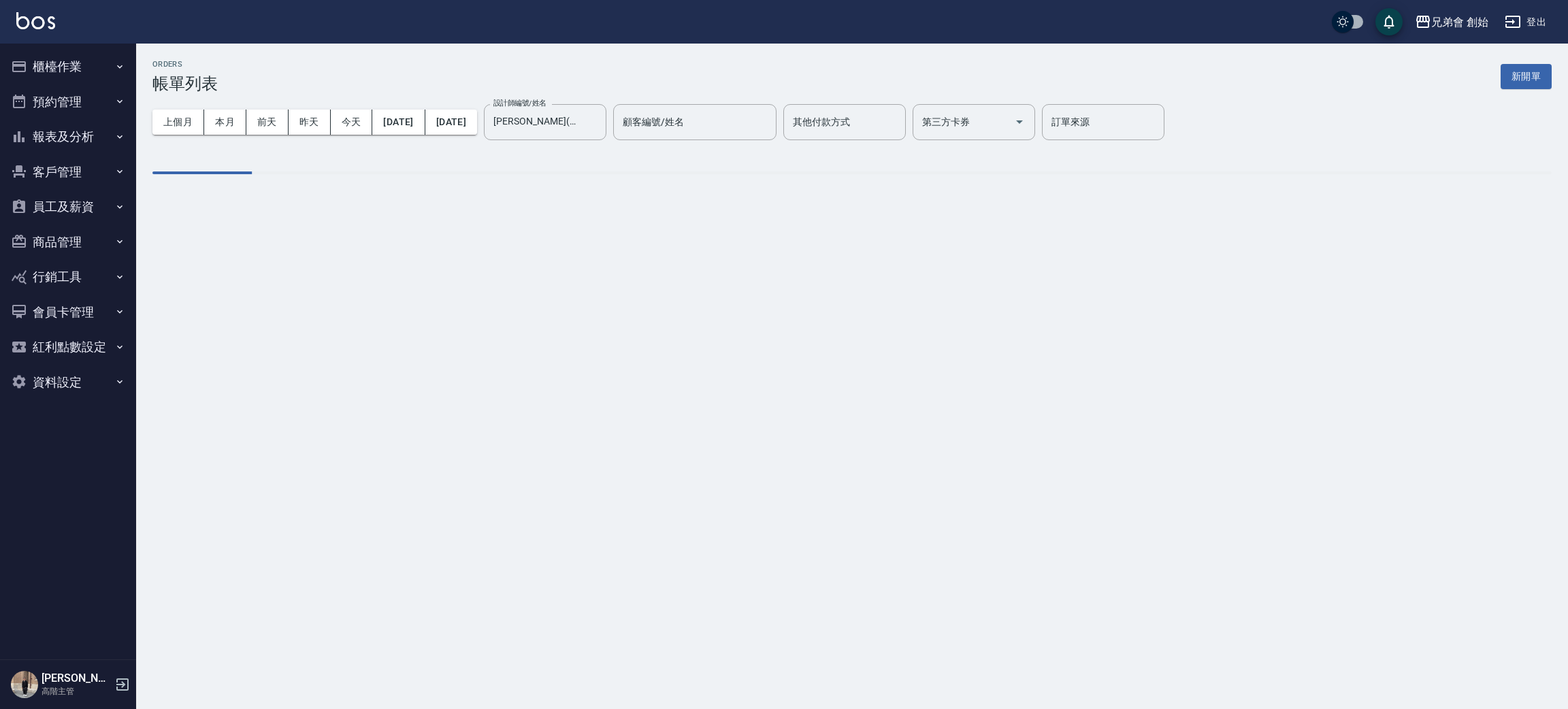
click at [416, 83] on div "ORDERS 帳單列表 新開單" at bounding box center [852, 77] width 1399 height 34
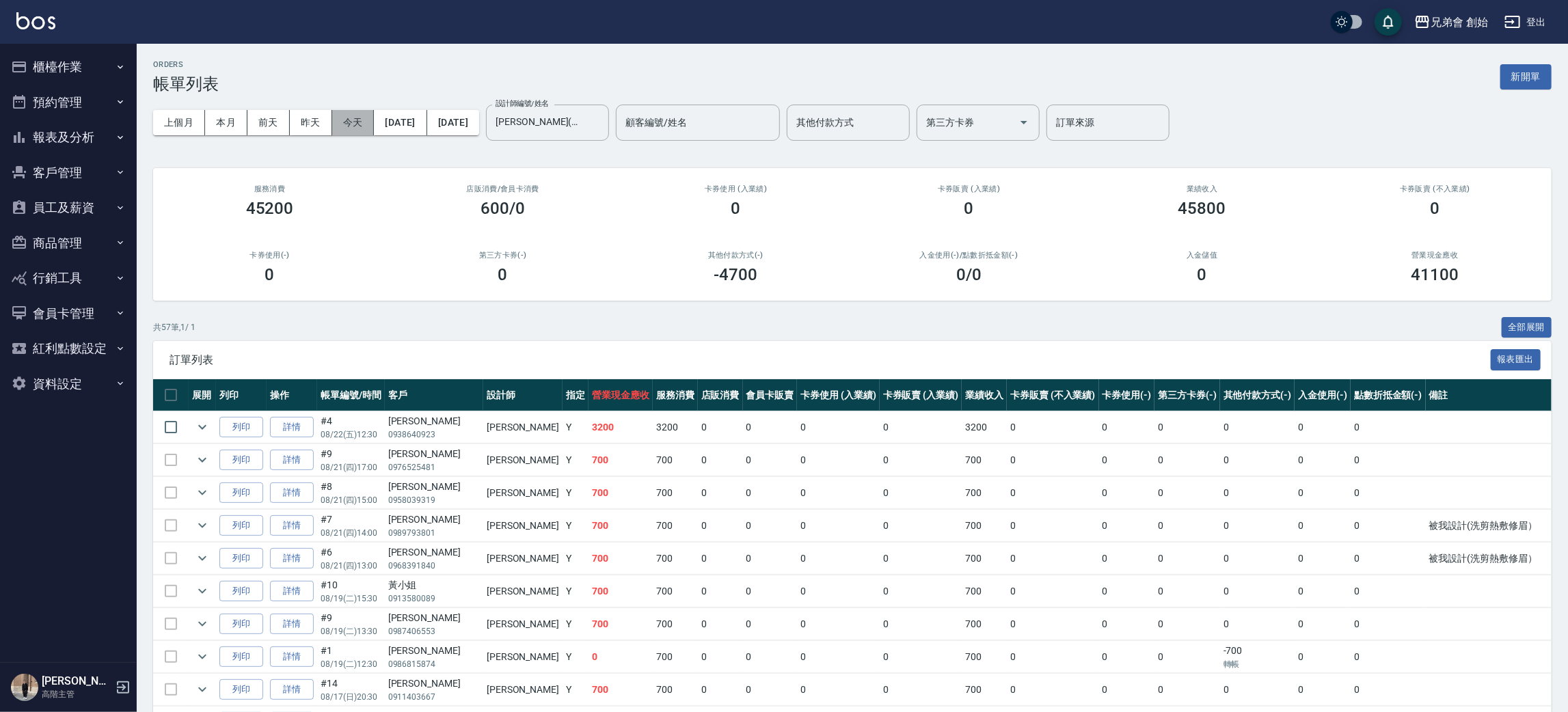
click at [371, 121] on button "今天" at bounding box center [353, 123] width 43 height 25
